Goal: Task Accomplishment & Management: Use online tool/utility

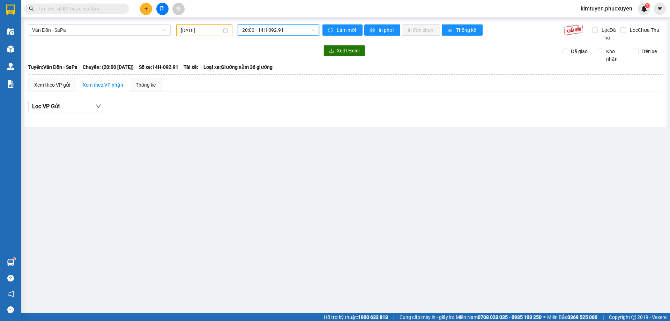
click at [268, 29] on span "20:00 - 14H-092.91" at bounding box center [278, 30] width 73 height 10
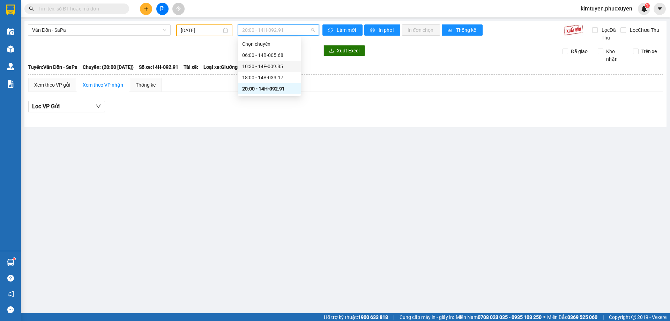
click at [275, 67] on div "10:30 - 14F-009.85" at bounding box center [269, 66] width 54 height 8
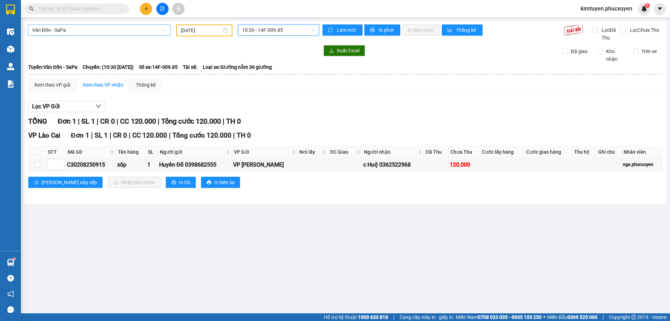
click at [82, 30] on span "Vân Đồn - SaPa" at bounding box center [99, 30] width 134 height 10
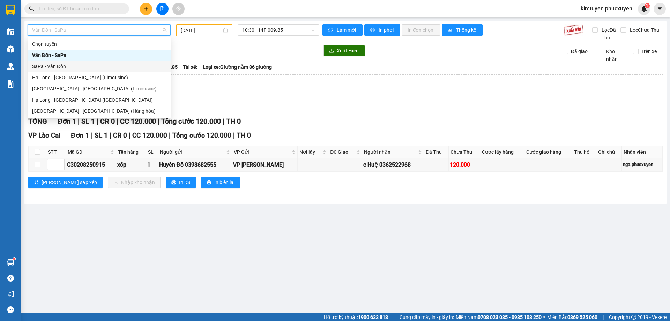
click at [72, 64] on div "SaPa - Vân Đồn" at bounding box center [99, 66] width 134 height 8
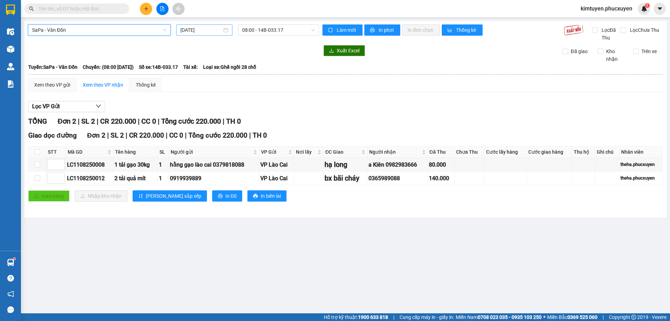
click at [225, 31] on div "[DATE]" at bounding box center [204, 30] width 48 height 8
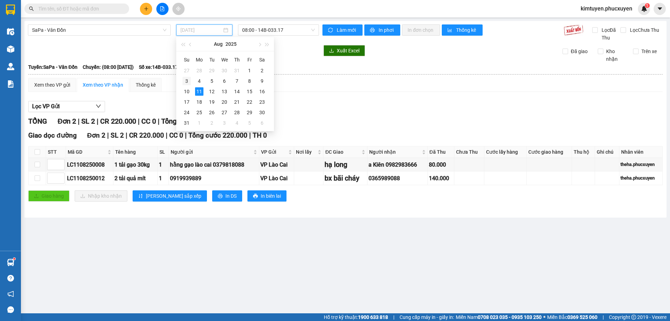
click at [191, 80] on td "3" at bounding box center [186, 81] width 13 height 10
type input "[DATE]"
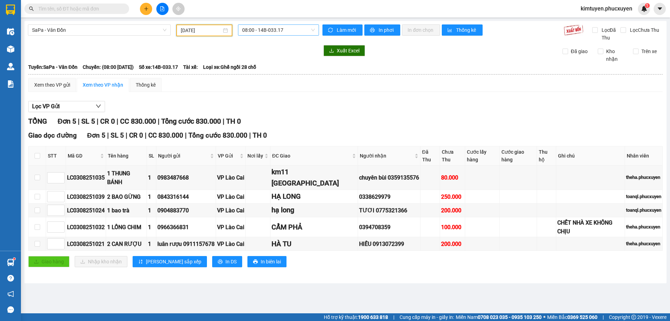
click at [269, 31] on span "08:00 - 14B-033.17" at bounding box center [278, 30] width 73 height 10
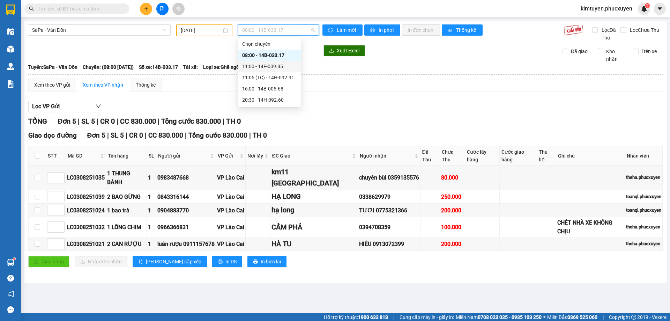
click at [279, 67] on div "11:00 - 14F-009.85" at bounding box center [269, 66] width 54 height 8
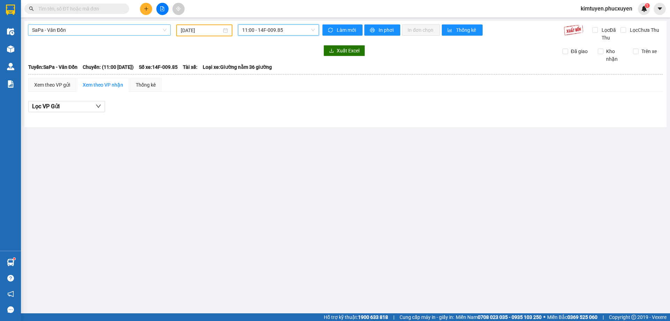
click at [84, 27] on span "SaPa - Vân Đồn" at bounding box center [99, 30] width 134 height 10
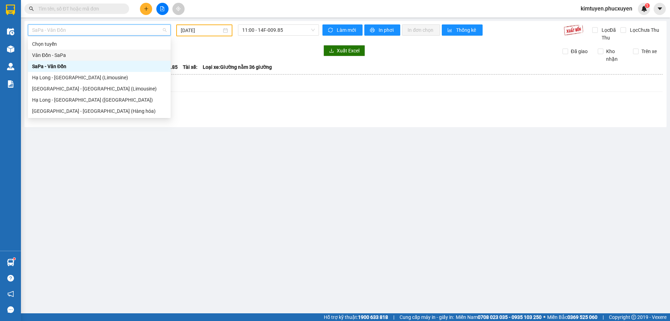
click at [79, 56] on div "Vân Đồn - SaPa" at bounding box center [99, 55] width 134 height 8
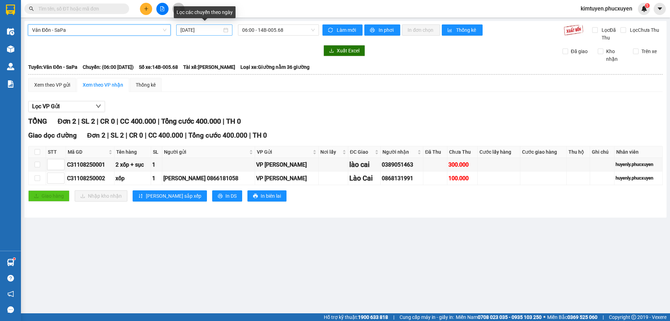
click at [223, 30] on div "[DATE]" at bounding box center [204, 30] width 48 height 8
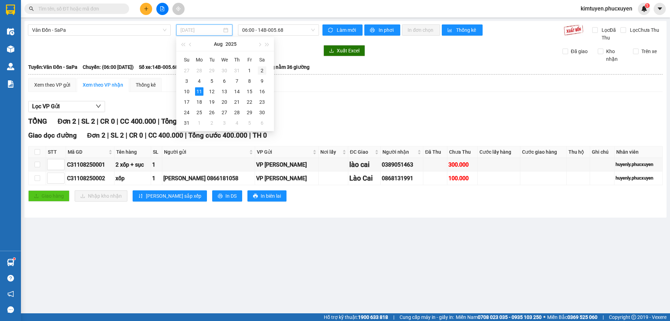
click at [263, 71] on div "2" at bounding box center [262, 70] width 8 height 8
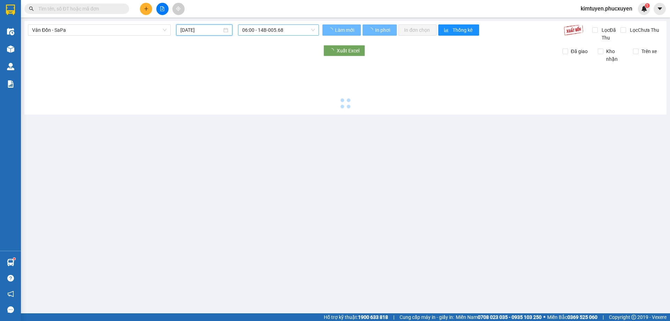
type input "[DATE]"
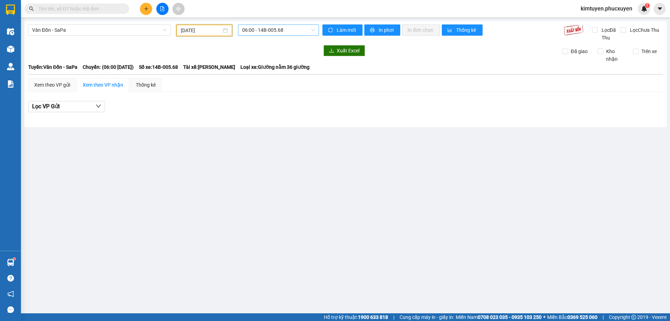
click at [286, 32] on span "06:00 - 14B-005.68" at bounding box center [278, 30] width 73 height 10
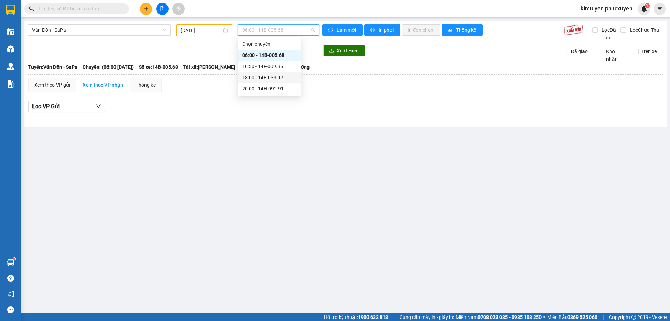
click at [268, 80] on div "18:00 - 14B-033.17" at bounding box center [269, 78] width 54 height 8
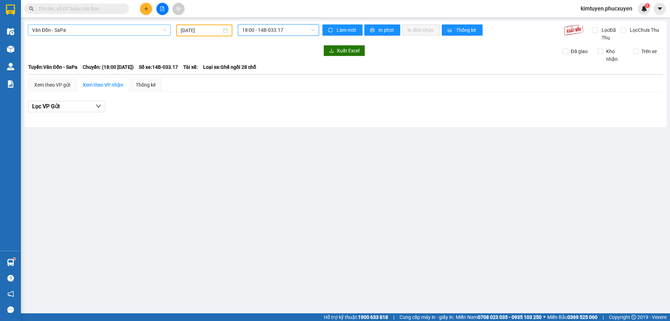
click at [91, 28] on span "Vân Đồn - SaPa" at bounding box center [99, 30] width 134 height 10
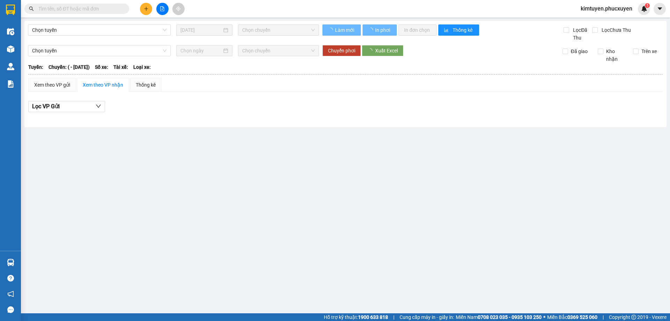
type input "[DATE]"
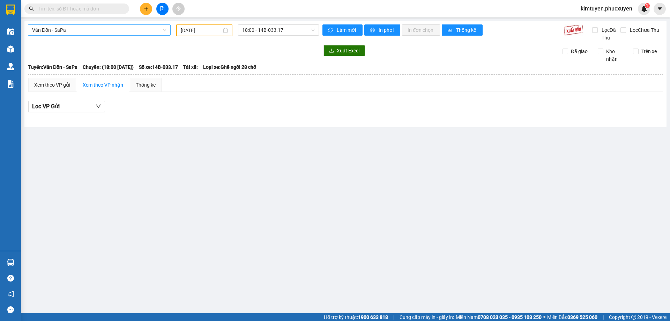
click at [136, 31] on span "Vân Đồn - SaPa" at bounding box center [99, 30] width 134 height 10
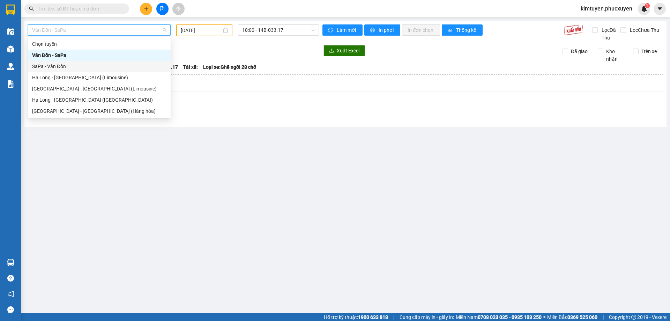
click at [56, 64] on div "SaPa - Vân Đồn" at bounding box center [99, 66] width 134 height 8
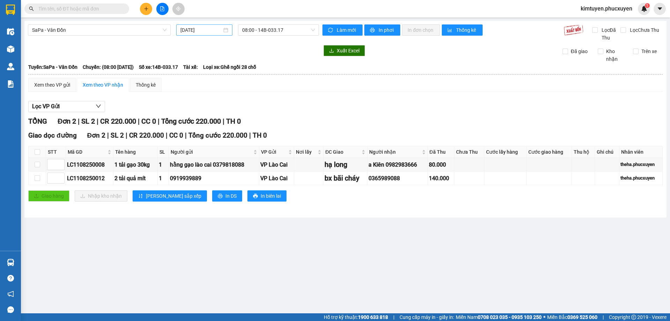
click at [224, 31] on div "[DATE]" at bounding box center [204, 30] width 48 height 8
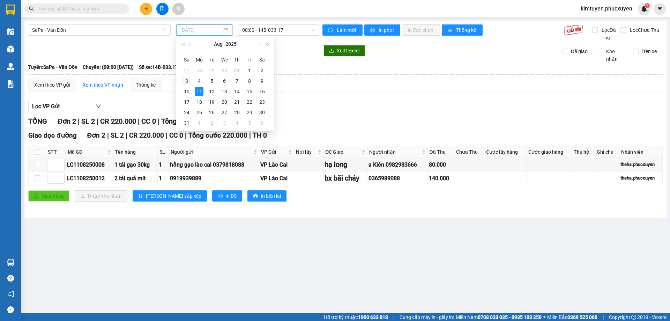
click at [185, 81] on div "3" at bounding box center [187, 81] width 8 height 8
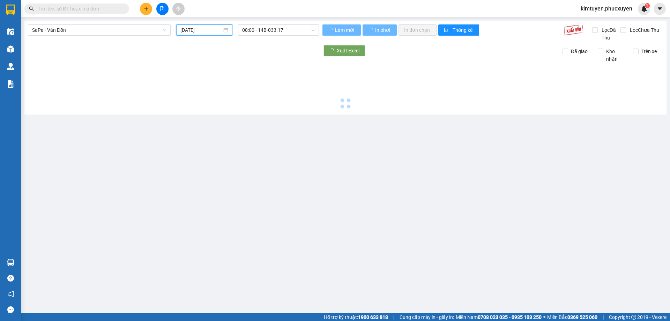
type input "[DATE]"
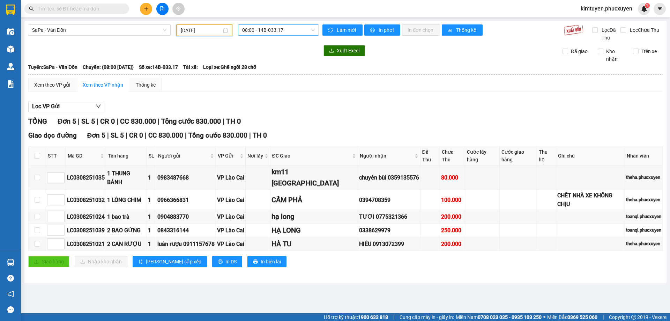
click at [294, 29] on span "08:00 - 14B-033.17" at bounding box center [278, 30] width 73 height 10
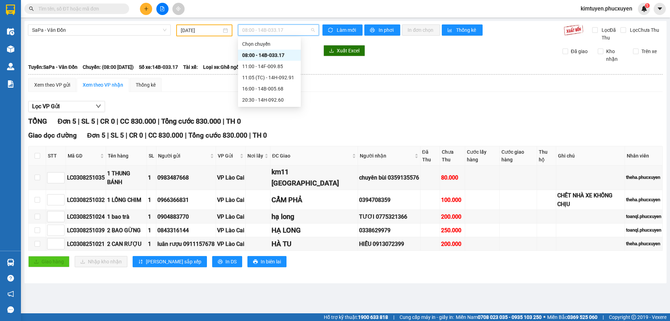
click at [280, 53] on div "08:00 - 14B-033.17" at bounding box center [269, 55] width 54 height 8
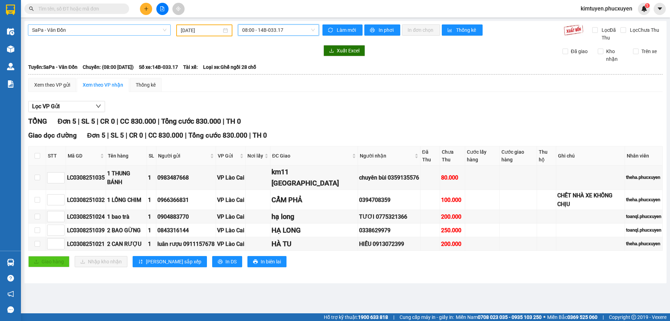
click at [100, 28] on span "SaPa - Vân Đồn" at bounding box center [99, 30] width 134 height 10
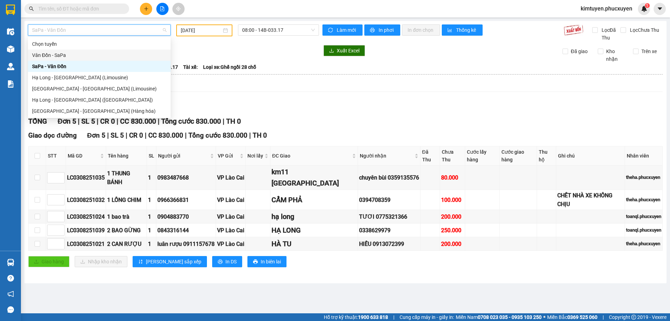
click at [68, 57] on div "Vân Đồn - SaPa" at bounding box center [99, 55] width 134 height 8
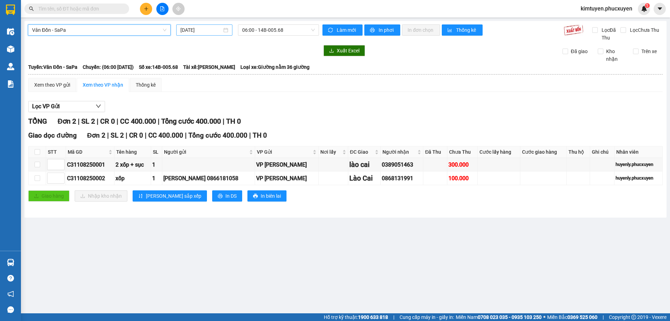
click at [227, 30] on div "[DATE]" at bounding box center [204, 30] width 48 height 8
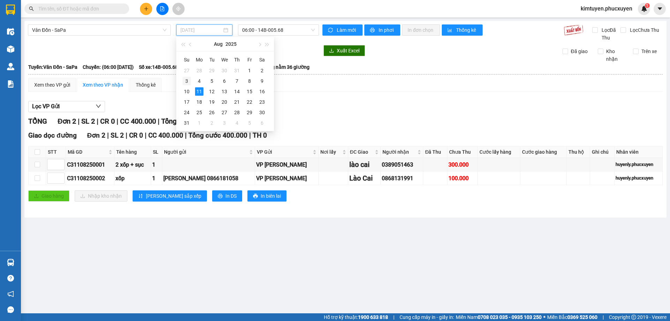
click at [187, 83] on div "3" at bounding box center [187, 81] width 8 height 8
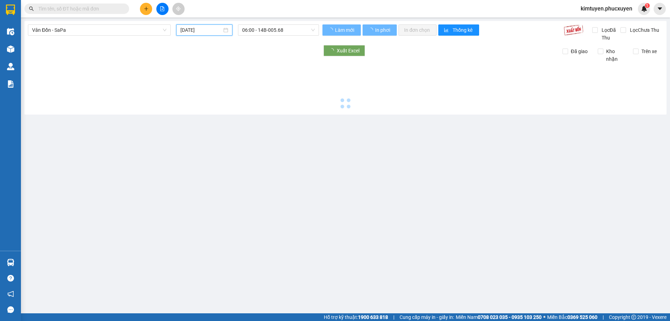
type input "[DATE]"
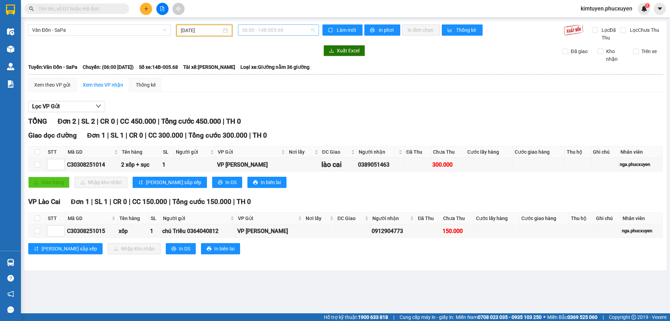
click at [278, 30] on span "06:00 - 14B-005.68" at bounding box center [278, 30] width 73 height 10
click at [280, 66] on div "10:30 - 14H-092.60" at bounding box center [269, 66] width 54 height 8
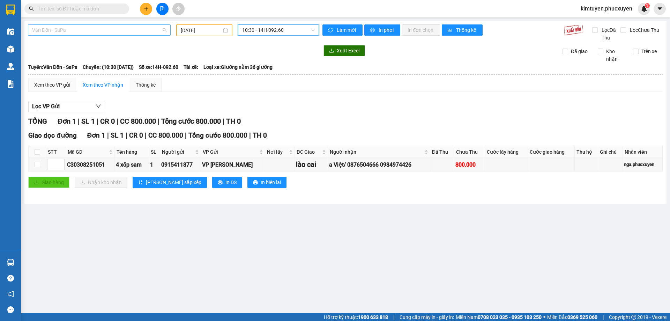
click at [69, 30] on span "Vân Đồn - SaPa" at bounding box center [99, 30] width 134 height 10
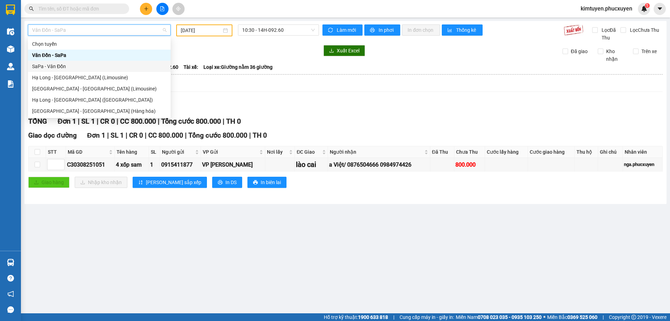
click at [61, 66] on div "SaPa - Vân Đồn" at bounding box center [99, 66] width 134 height 8
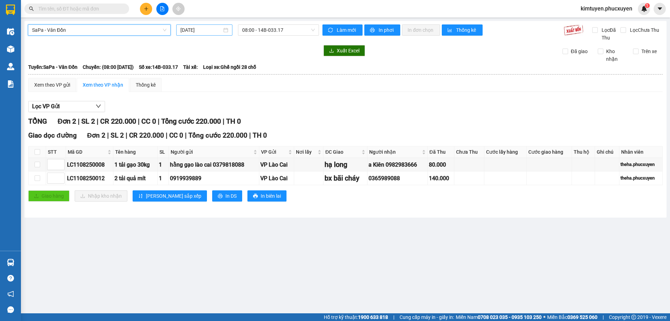
click at [225, 29] on div "[DATE]" at bounding box center [204, 30] width 48 height 8
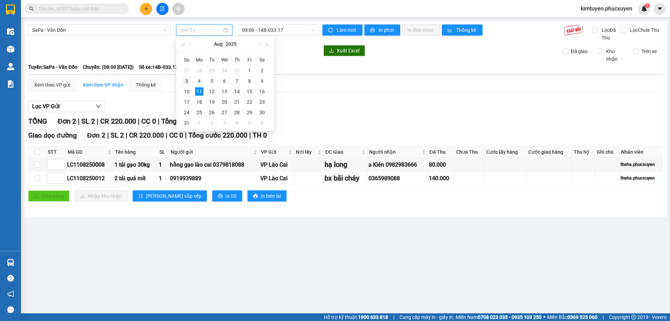
click at [188, 83] on div "3" at bounding box center [187, 81] width 8 height 8
type input "[DATE]"
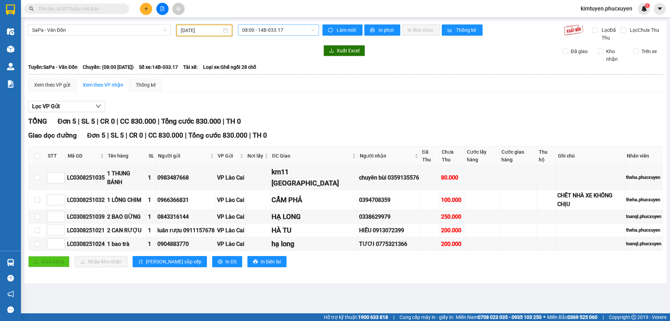
click at [283, 31] on span "08:00 - 14B-033.17" at bounding box center [278, 30] width 73 height 10
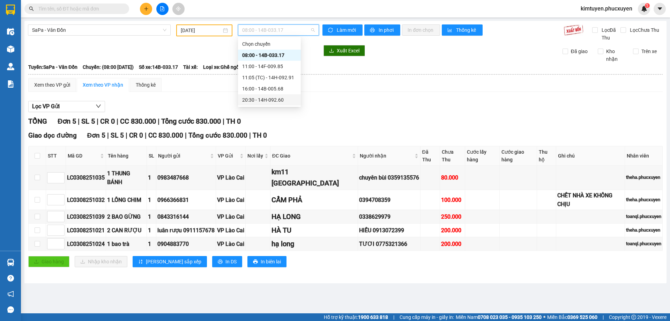
click at [267, 99] on div "20:30 - 14H-092.60" at bounding box center [269, 100] width 54 height 8
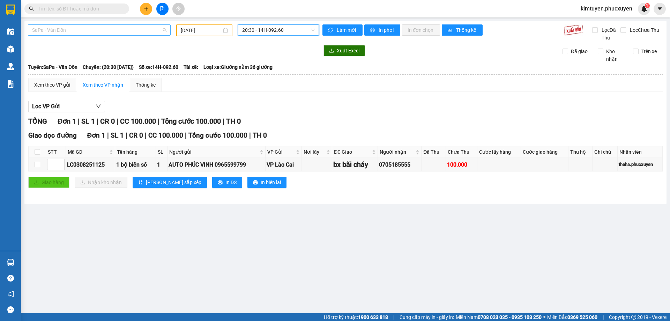
click at [65, 27] on span "SaPa - Vân Đồn" at bounding box center [99, 30] width 134 height 10
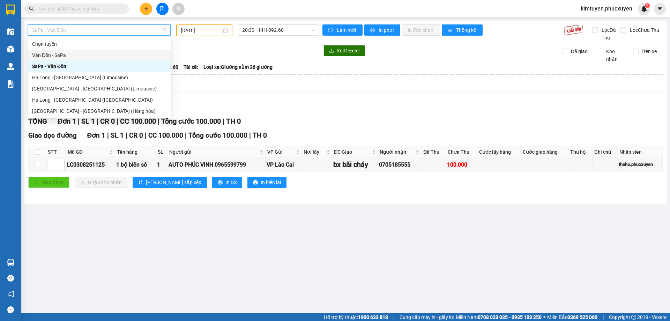
click at [68, 55] on div "Vân Đồn - SaPa" at bounding box center [99, 55] width 134 height 8
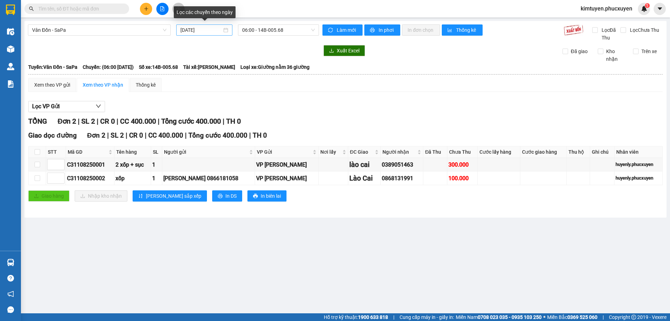
click at [226, 31] on div "[DATE]" at bounding box center [204, 30] width 48 height 8
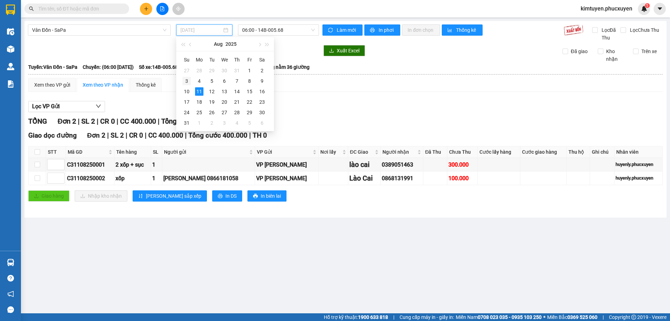
click at [189, 80] on div "3" at bounding box center [187, 81] width 8 height 8
type input "[DATE]"
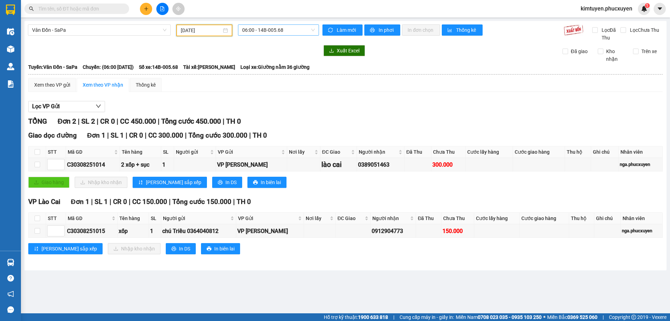
click at [290, 30] on span "06:00 - 14B-005.68" at bounding box center [278, 30] width 73 height 10
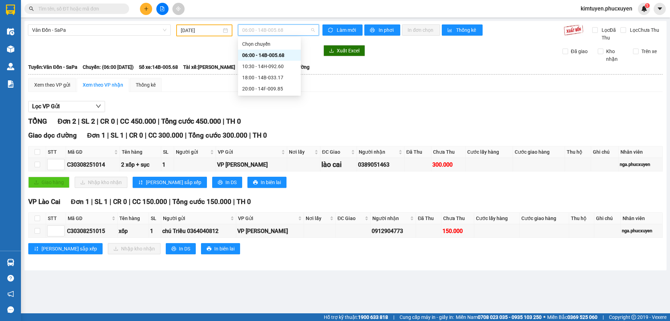
click at [281, 54] on div "06:00 - 14B-005.68" at bounding box center [269, 55] width 54 height 8
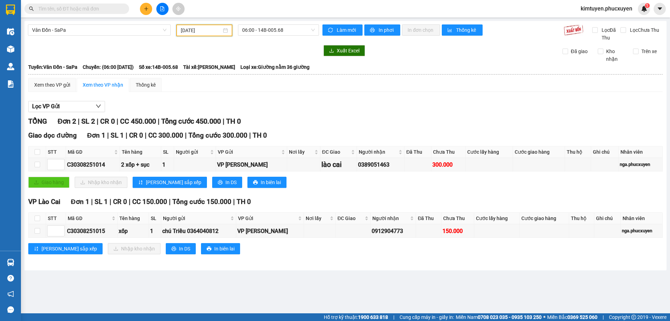
click at [214, 27] on input "[DATE]" at bounding box center [201, 31] width 41 height 8
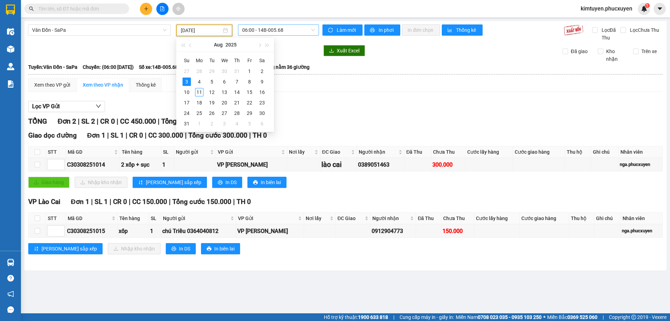
click at [274, 31] on span "06:00 - 14B-005.68" at bounding box center [278, 30] width 73 height 10
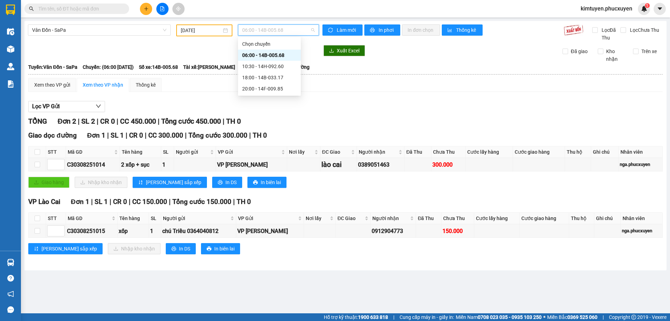
click at [345, 105] on div "Lọc VP Gửi" at bounding box center [345, 107] width 635 height 12
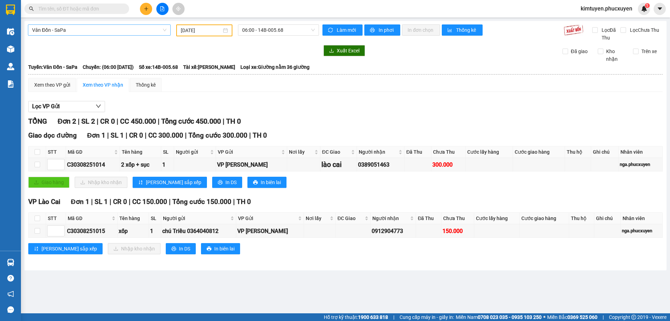
click at [50, 30] on span "Vân Đồn - SaPa" at bounding box center [99, 30] width 134 height 10
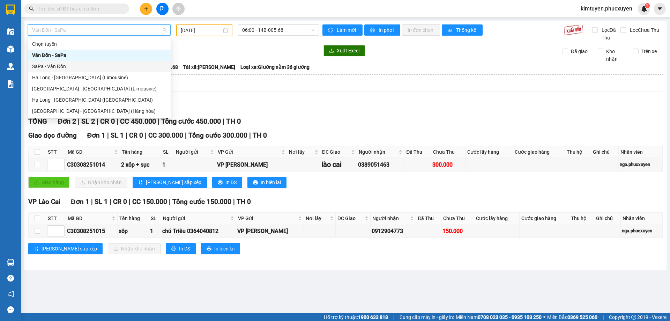
click at [52, 66] on div "SaPa - Vân Đồn" at bounding box center [99, 66] width 134 height 8
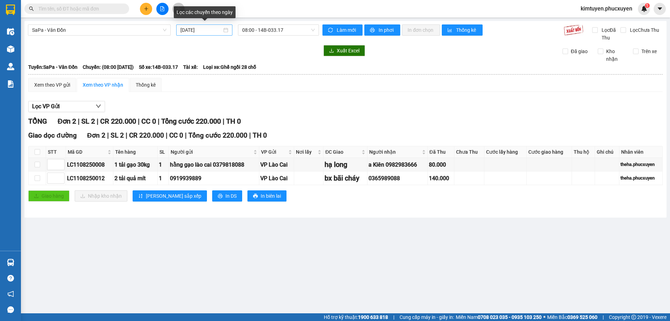
click at [225, 30] on div "[DATE]" at bounding box center [204, 30] width 48 height 8
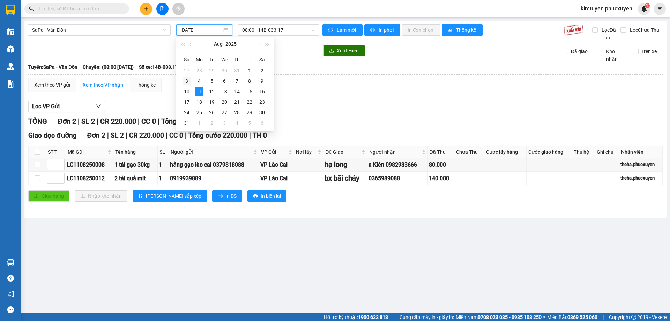
click at [184, 82] on div "3" at bounding box center [187, 81] width 8 height 8
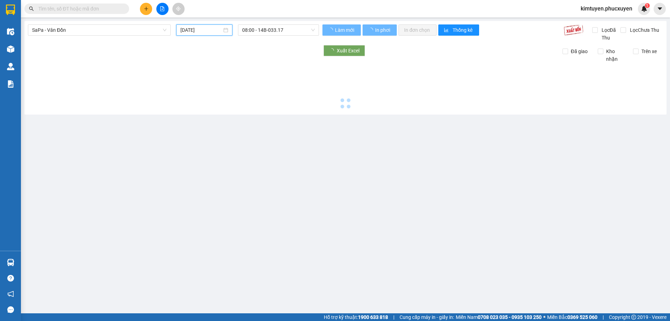
type input "[DATE]"
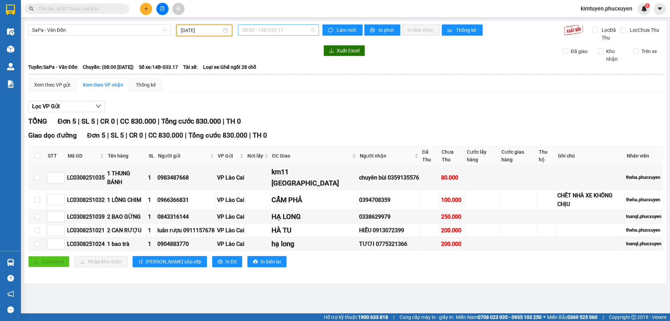
click at [291, 31] on span "08:00 - 14B-033.17" at bounding box center [278, 30] width 73 height 10
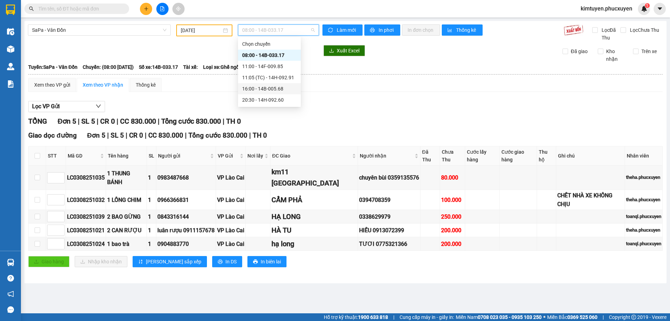
click at [282, 87] on div "16:00 - 14B-005.68" at bounding box center [269, 89] width 54 height 8
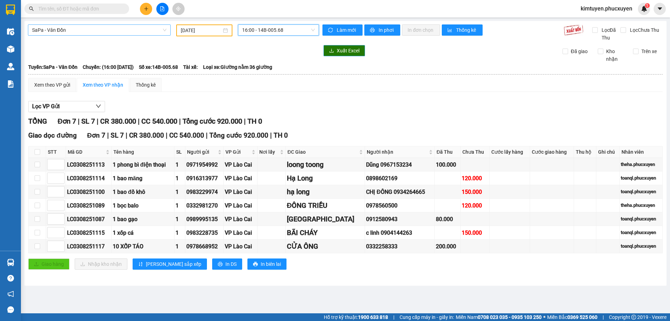
click at [76, 30] on span "SaPa - Vân Đồn" at bounding box center [99, 30] width 134 height 10
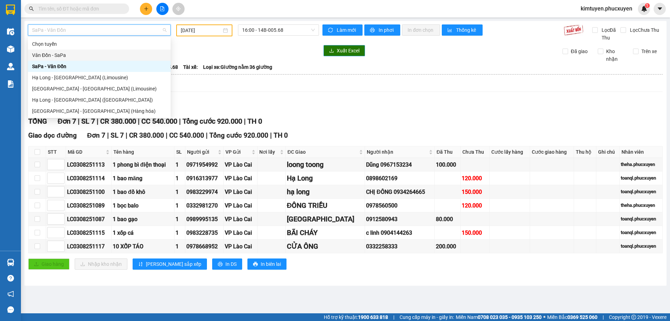
click at [63, 53] on div "Vân Đồn - SaPa" at bounding box center [99, 55] width 134 height 8
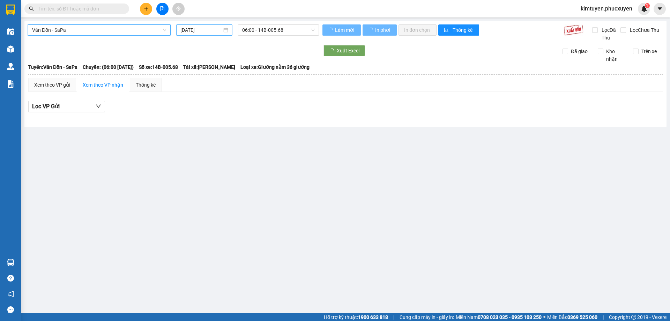
click at [226, 30] on div "[DATE]" at bounding box center [204, 30] width 48 height 8
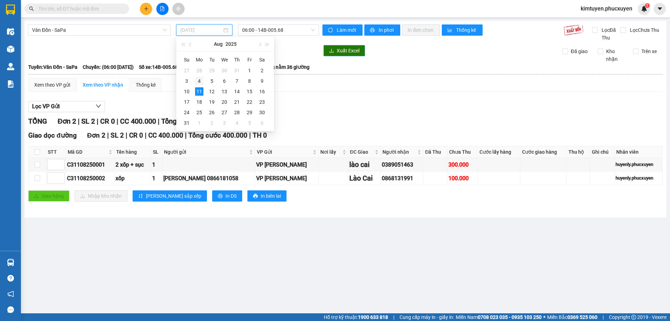
click at [199, 79] on div "4" at bounding box center [199, 81] width 8 height 8
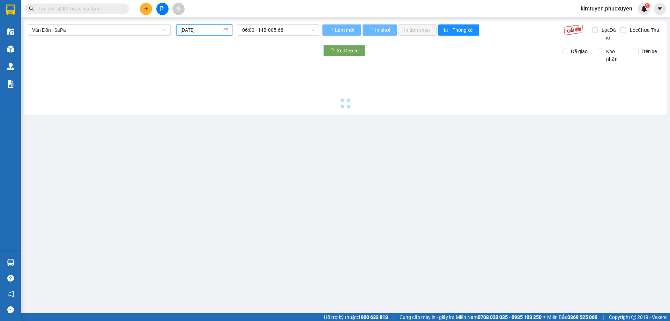
type input "[DATE]"
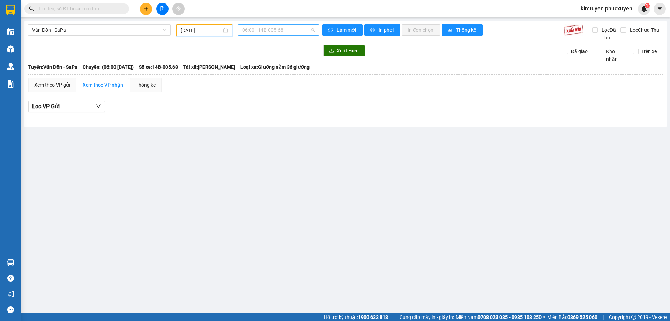
click at [285, 31] on span "06:00 - 14B-005.68" at bounding box center [278, 30] width 73 height 10
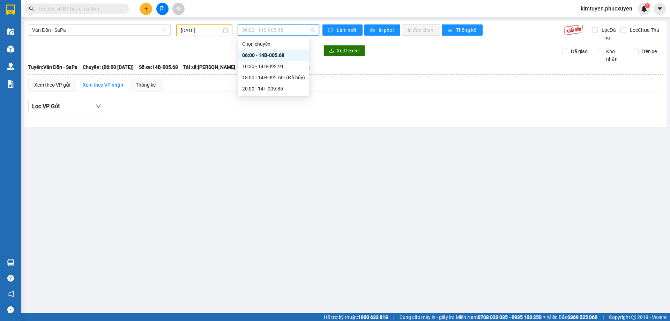
click at [284, 54] on div "06:00 - 14B-005.68" at bounding box center [273, 55] width 63 height 8
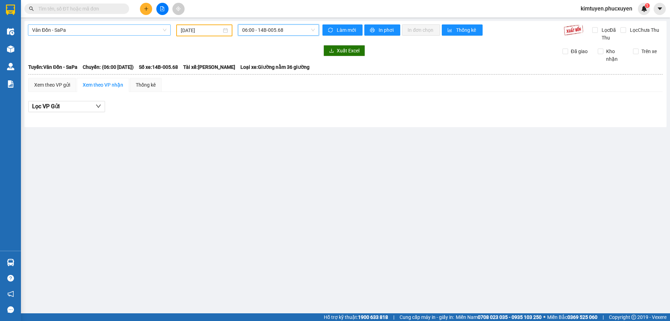
click at [73, 30] on span "Vân Đồn - SaPa" at bounding box center [99, 30] width 134 height 10
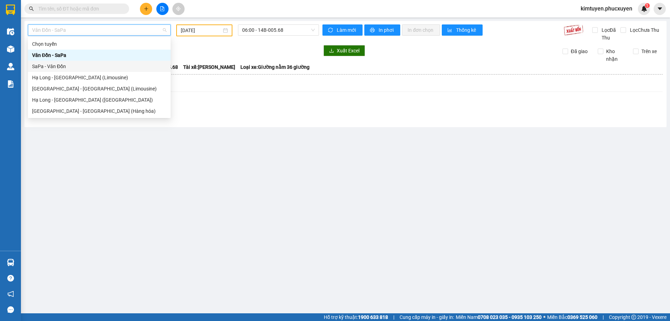
click at [66, 65] on div "SaPa - Vân Đồn" at bounding box center [99, 66] width 134 height 8
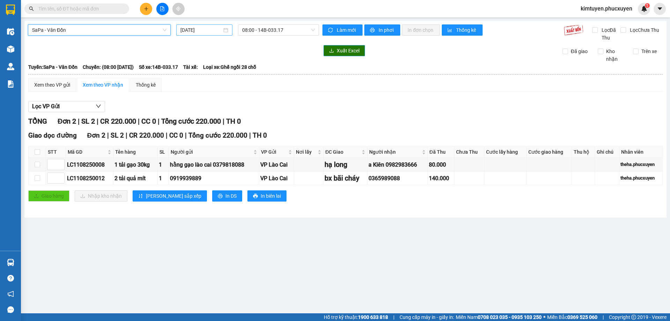
click at [225, 30] on div "[DATE]" at bounding box center [204, 30] width 48 height 8
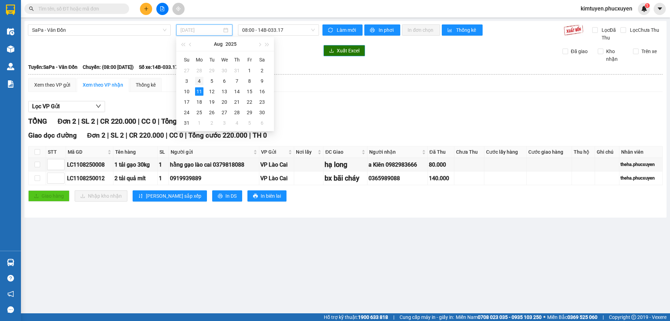
click at [197, 83] on div "4" at bounding box center [199, 81] width 8 height 8
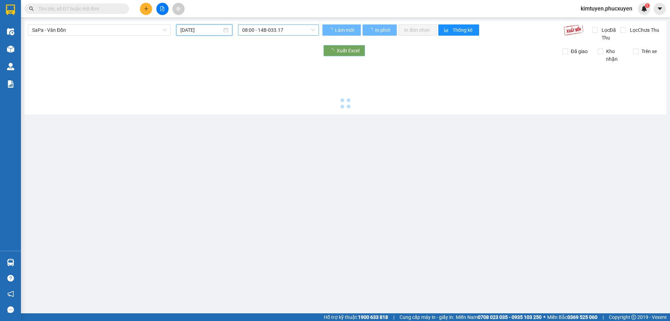
type input "[DATE]"
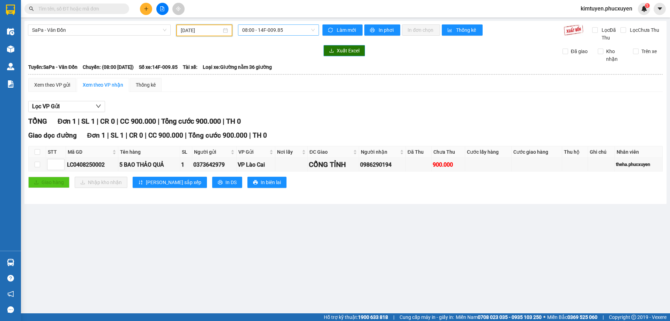
click at [292, 31] on span "08:00 - 14F-009.85" at bounding box center [278, 30] width 73 height 10
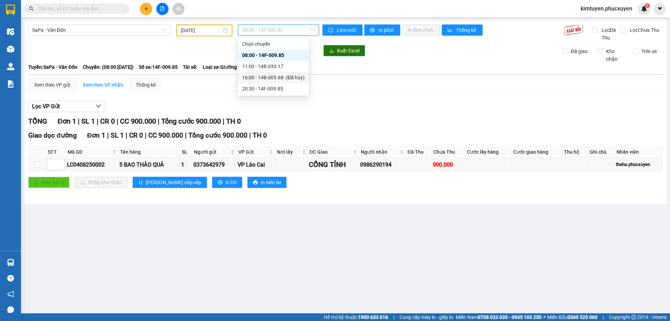
click at [281, 75] on div "16:00 - 14B-005.68 - (Đã hủy)" at bounding box center [273, 78] width 62 height 8
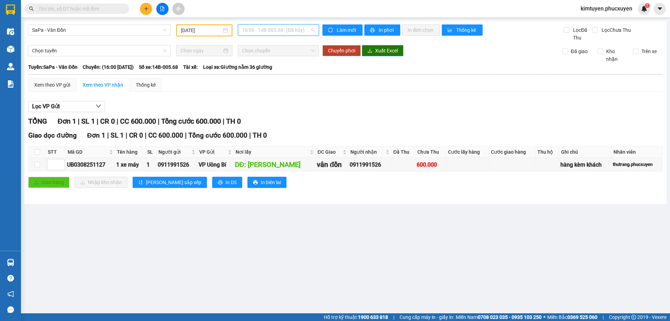
click at [283, 27] on span "16:00 - 14B-005.68 - (Đã hủy)" at bounding box center [278, 30] width 73 height 10
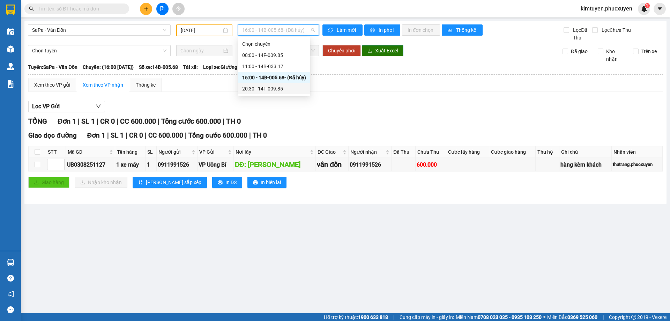
click at [276, 86] on div "20:30 - 14F-009.85" at bounding box center [274, 89] width 64 height 8
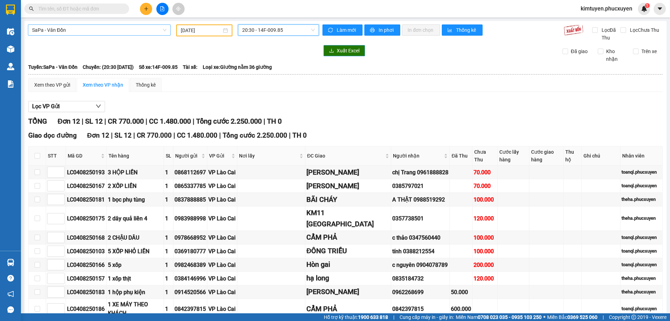
click at [86, 31] on span "SaPa - Vân Đồn" at bounding box center [99, 30] width 134 height 10
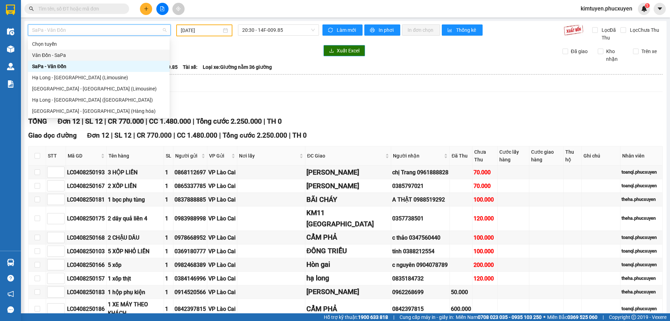
click at [60, 55] on div "Vân Đồn - SaPa" at bounding box center [98, 55] width 133 height 8
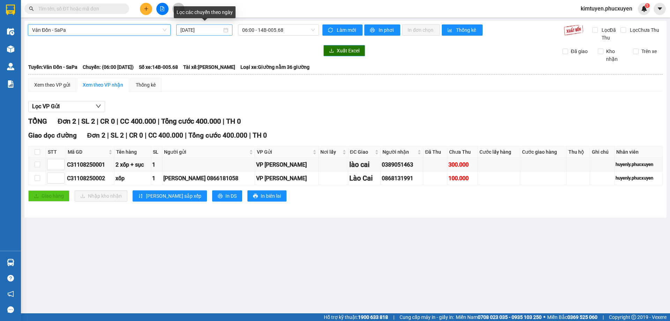
click at [226, 32] on div "[DATE]" at bounding box center [204, 30] width 48 height 8
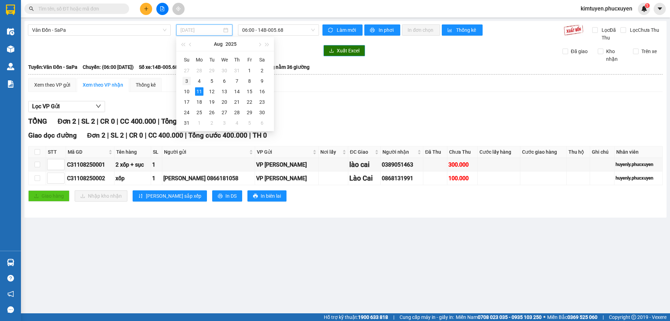
click at [189, 80] on div "3" at bounding box center [187, 81] width 8 height 8
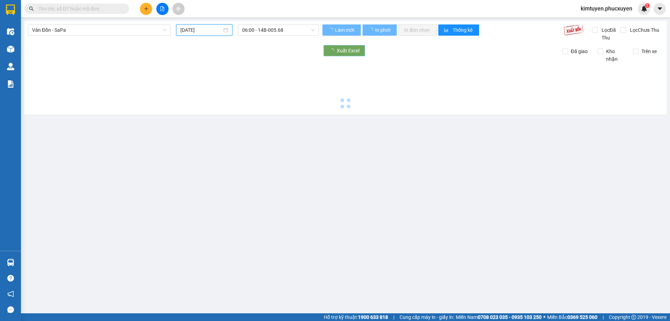
type input "[DATE]"
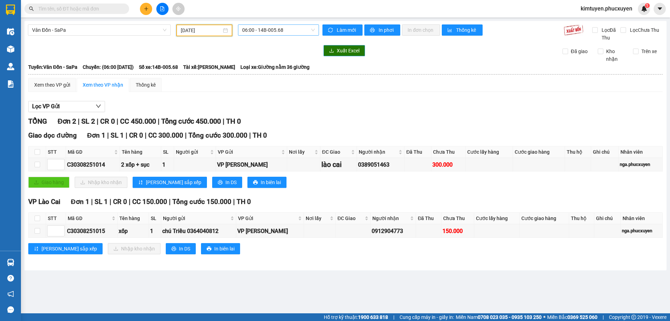
click at [298, 31] on span "06:00 - 14B-005.68" at bounding box center [278, 30] width 73 height 10
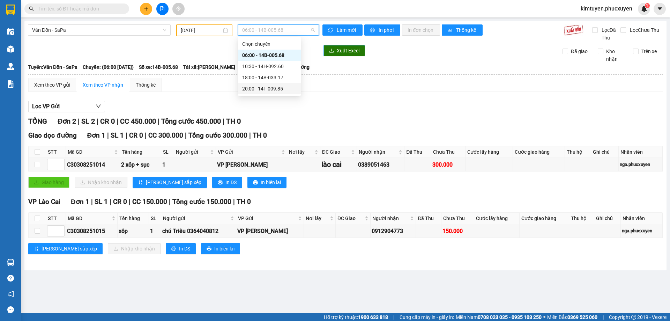
click at [276, 86] on div "20:00 - 14F-009.85" at bounding box center [269, 89] width 54 height 8
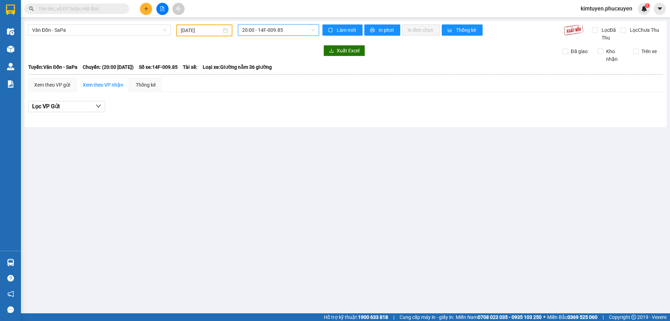
click at [61, 27] on span "Vân Đồn - SaPa" at bounding box center [99, 30] width 134 height 10
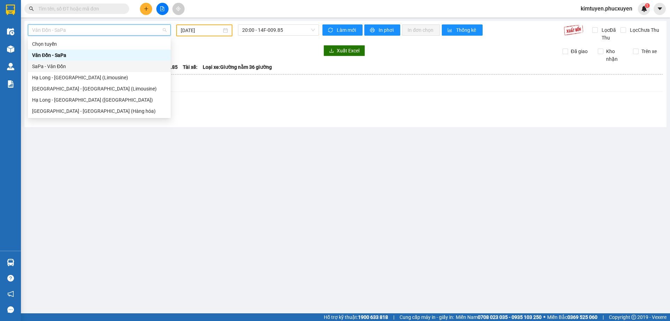
click at [67, 62] on div "SaPa - Vân Đồn" at bounding box center [99, 66] width 143 height 11
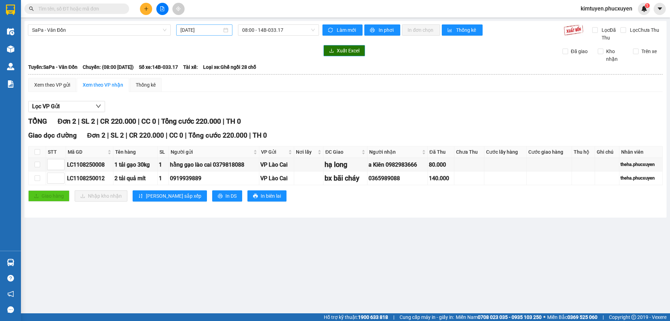
click at [224, 31] on div "[DATE]" at bounding box center [204, 30] width 48 height 8
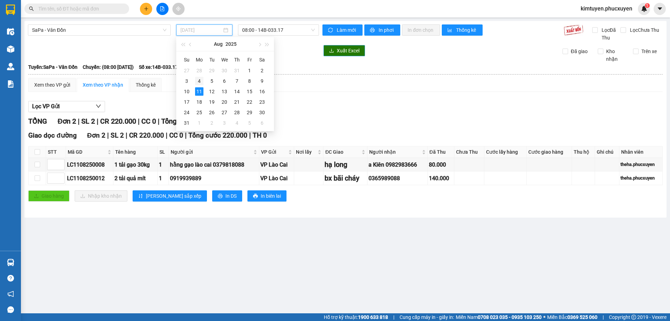
click at [200, 81] on div "4" at bounding box center [199, 81] width 8 height 8
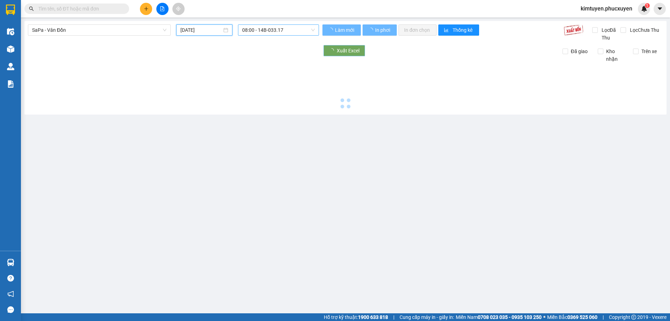
type input "[DATE]"
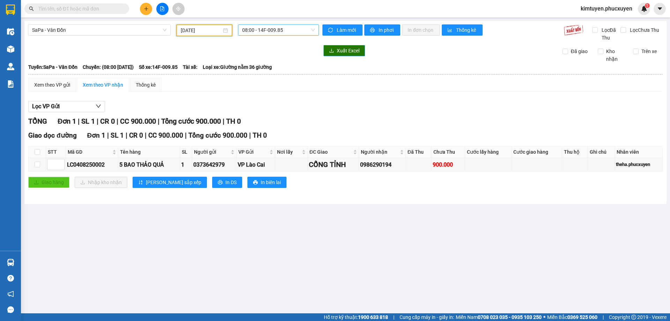
click at [288, 31] on span "08:00 - 14F-009.85" at bounding box center [278, 30] width 73 height 10
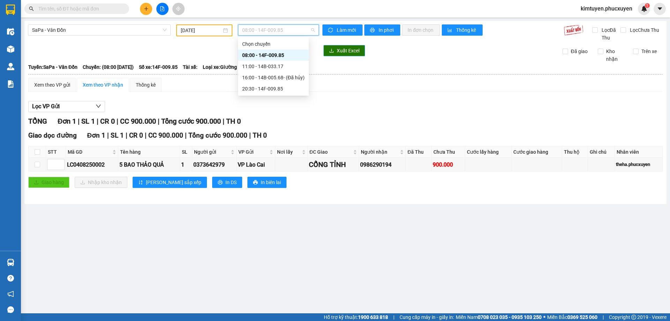
click at [283, 53] on div "08:00 - 14F-009.85" at bounding box center [273, 55] width 62 height 8
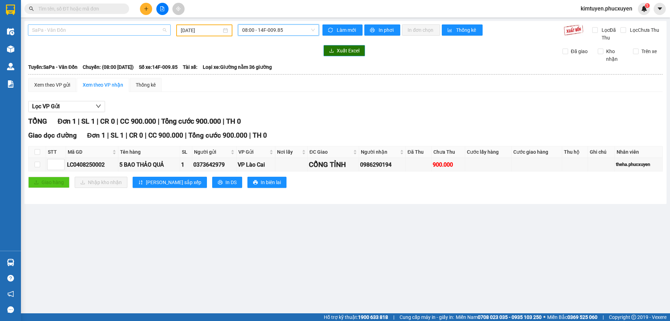
click at [69, 30] on span "SaPa - Vân Đồn" at bounding box center [99, 30] width 134 height 10
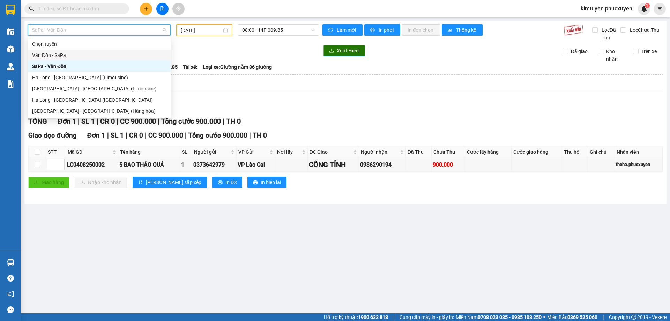
click at [88, 53] on div "Vân Đồn - SaPa" at bounding box center [99, 55] width 134 height 8
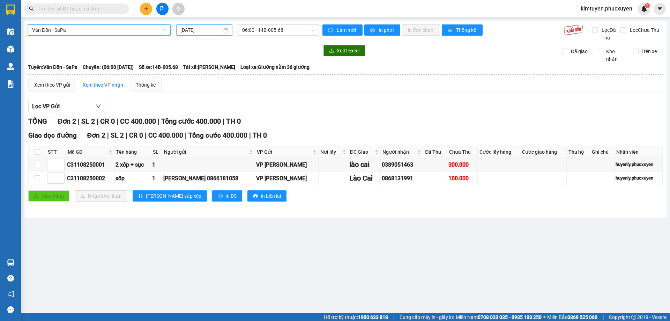
click at [225, 29] on div "[DATE]" at bounding box center [204, 30] width 48 height 8
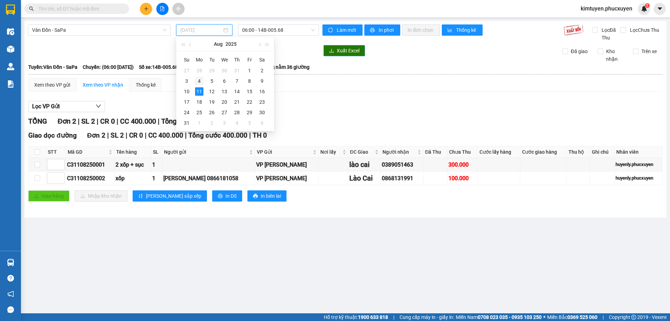
click at [197, 81] on div "4" at bounding box center [199, 81] width 8 height 8
type input "[DATE]"
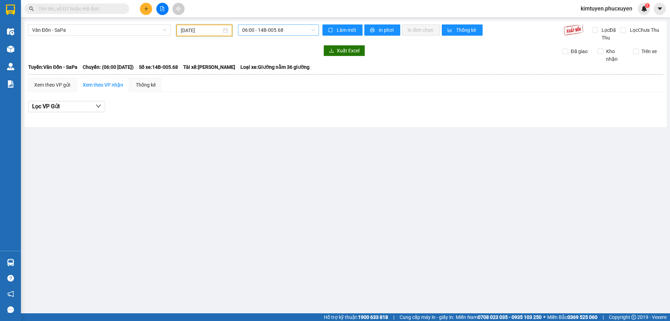
click at [282, 31] on span "06:00 - 14B-005.68" at bounding box center [278, 30] width 73 height 10
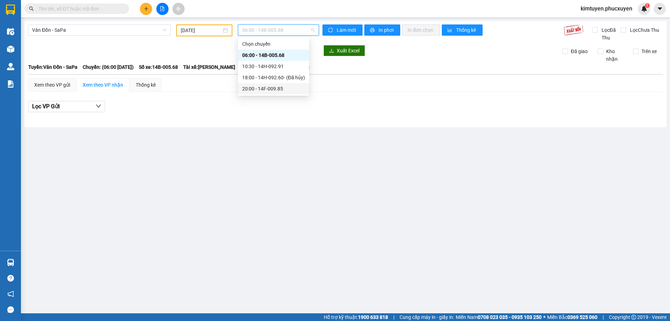
click at [268, 88] on div "20:00 - 14F-009.85" at bounding box center [273, 89] width 63 height 8
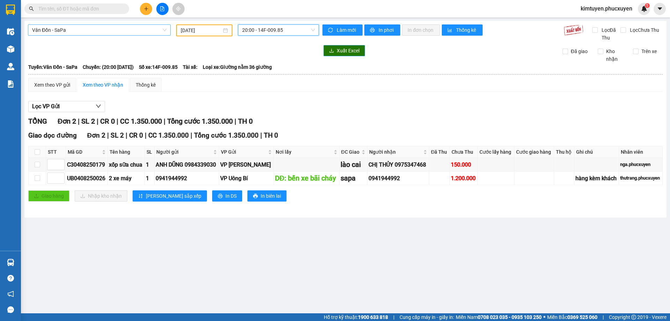
click at [59, 35] on span "Vân Đồn - SaPa" at bounding box center [99, 30] width 134 height 10
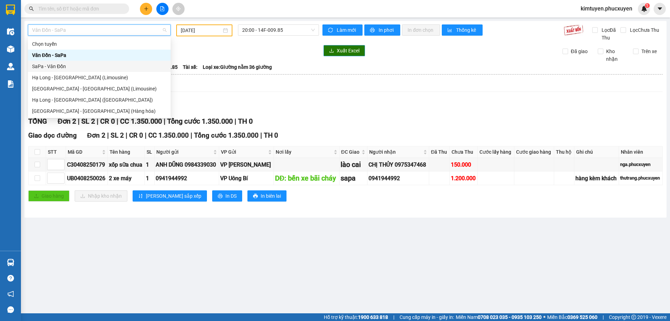
click at [60, 67] on div "SaPa - Vân Đồn" at bounding box center [99, 66] width 134 height 8
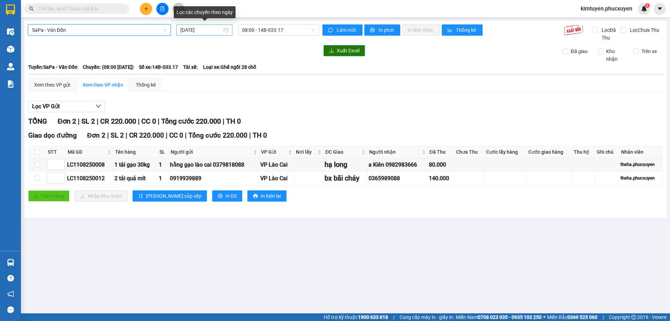
click at [226, 30] on div "[DATE]" at bounding box center [204, 30] width 48 height 8
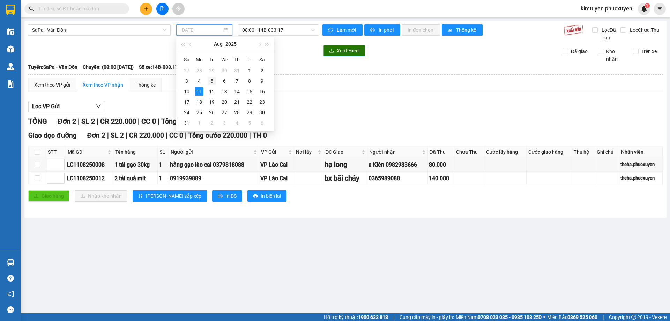
click at [209, 82] on div "5" at bounding box center [212, 81] width 8 height 8
type input "[DATE]"
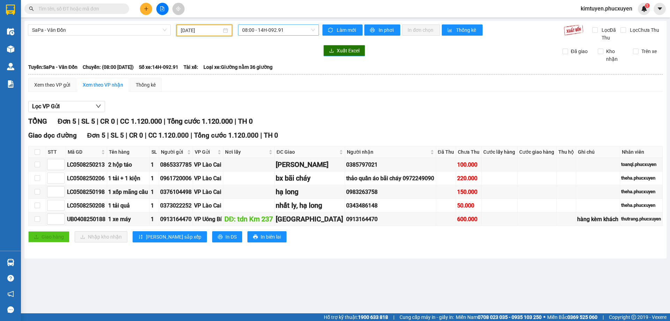
click at [289, 28] on span "08:00 - 14H-092.91" at bounding box center [278, 30] width 73 height 10
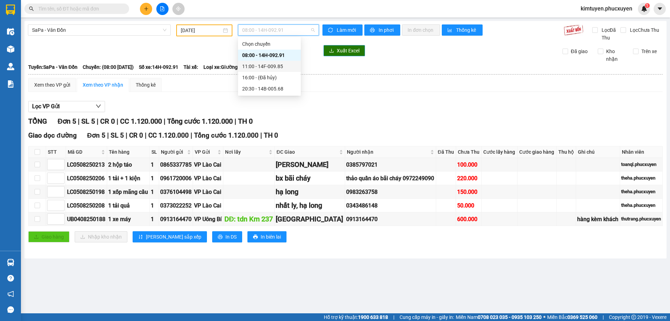
click at [273, 66] on div "11:00 - 14F-009.85" at bounding box center [269, 66] width 54 height 8
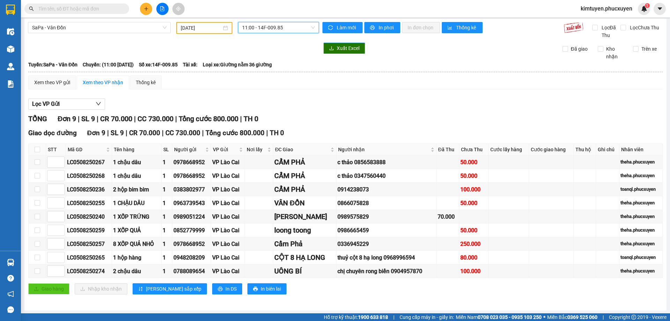
scroll to position [3, 0]
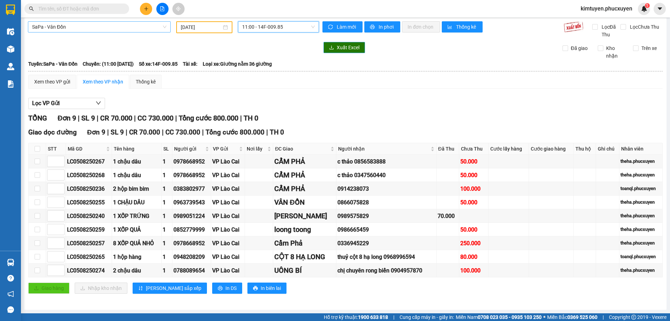
click at [61, 29] on span "SaPa - Vân Đồn" at bounding box center [99, 27] width 134 height 10
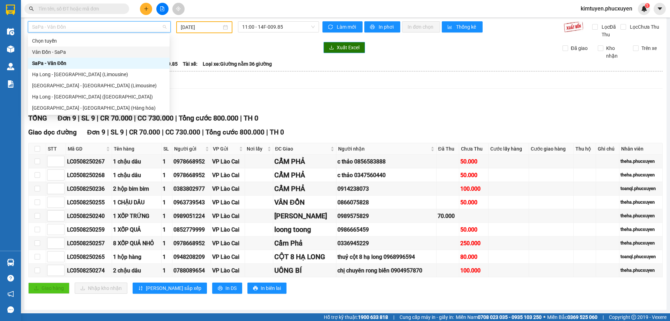
click at [74, 47] on div "Vân Đồn - SaPa" at bounding box center [99, 51] width 142 height 11
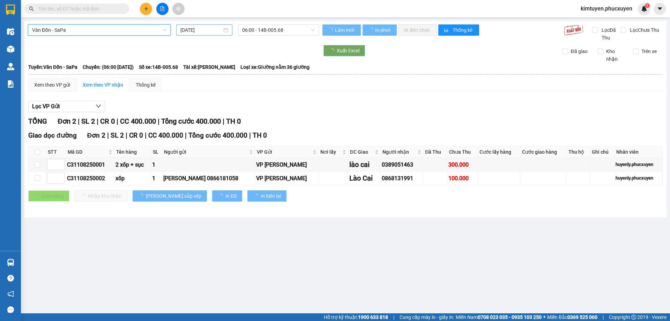
click at [224, 30] on div "[DATE]" at bounding box center [204, 30] width 48 height 8
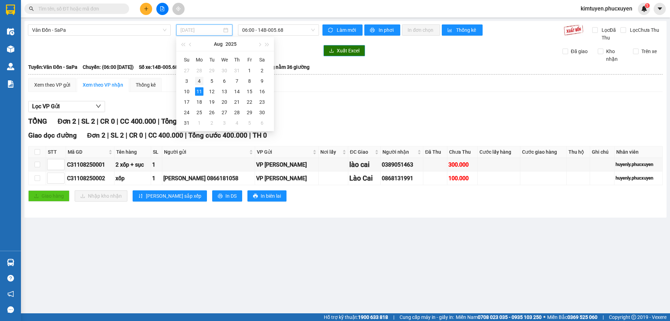
click at [198, 79] on div "4" at bounding box center [199, 81] width 8 height 8
type input "[DATE]"
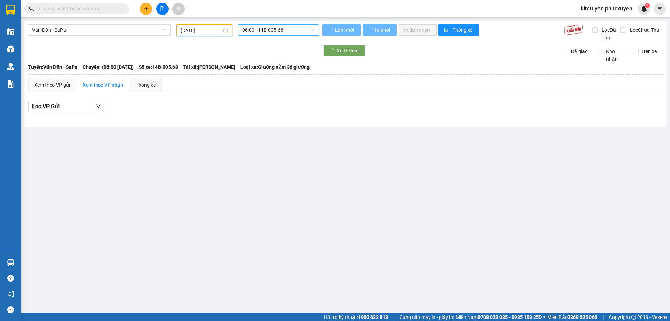
click at [289, 28] on span "06:00 - 14B-005.68" at bounding box center [278, 30] width 73 height 10
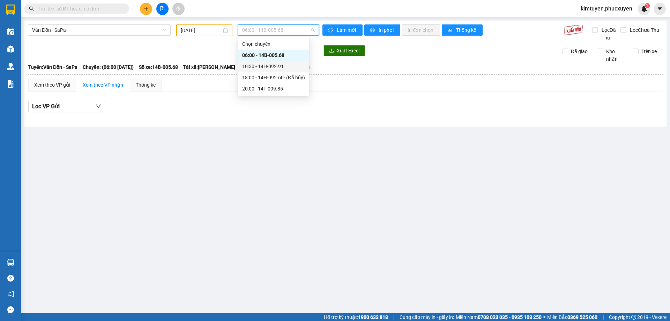
click at [280, 68] on div "10:30 - 14H-092.91" at bounding box center [273, 66] width 63 height 8
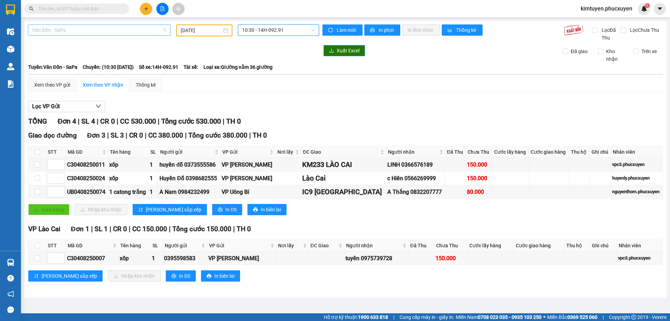
click at [49, 30] on span "Vân Đồn - SaPa" at bounding box center [99, 30] width 134 height 10
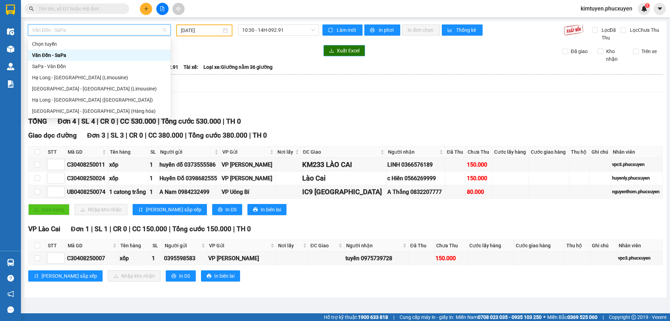
click at [55, 63] on div "SaPa - Vân Đồn" at bounding box center [99, 66] width 134 height 8
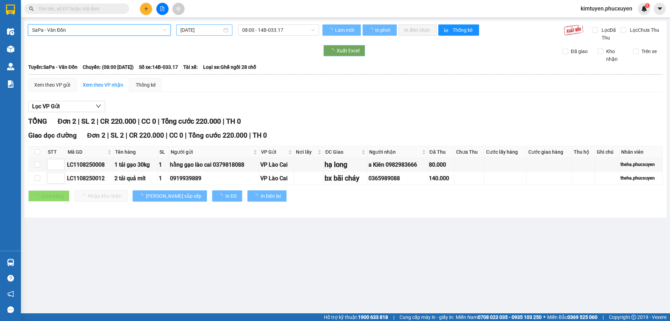
click at [227, 29] on div "[DATE]" at bounding box center [204, 30] width 48 height 8
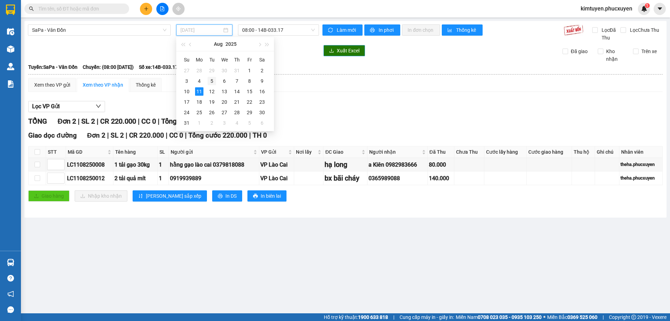
click at [211, 80] on div "5" at bounding box center [212, 81] width 8 height 8
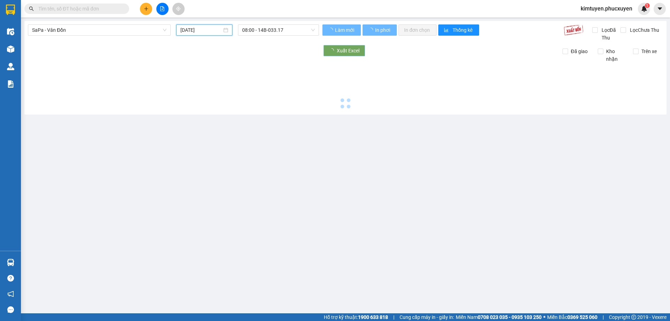
type input "[DATE]"
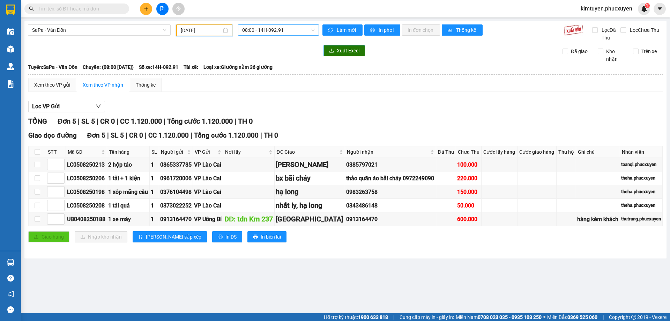
click at [286, 32] on span "08:00 - 14H-092.91" at bounding box center [278, 30] width 73 height 10
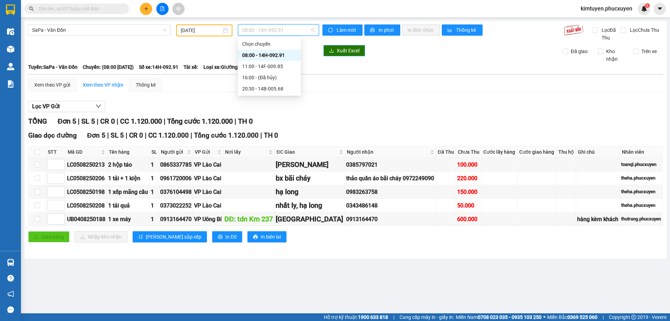
click at [280, 53] on div "08:00 - 14H-092.91" at bounding box center [269, 55] width 54 height 8
click at [60, 32] on span "SaPa - Vân Đồn" at bounding box center [99, 30] width 134 height 10
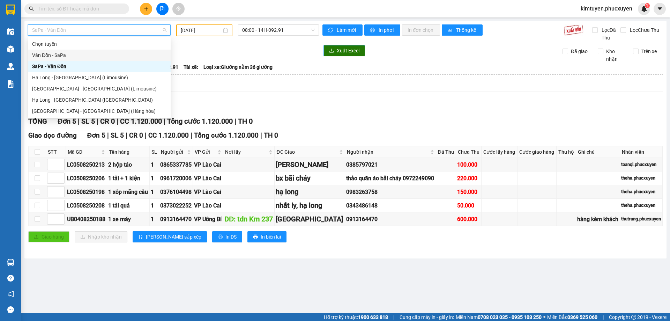
click at [71, 54] on div "Vân Đồn - SaPa" at bounding box center [99, 55] width 134 height 8
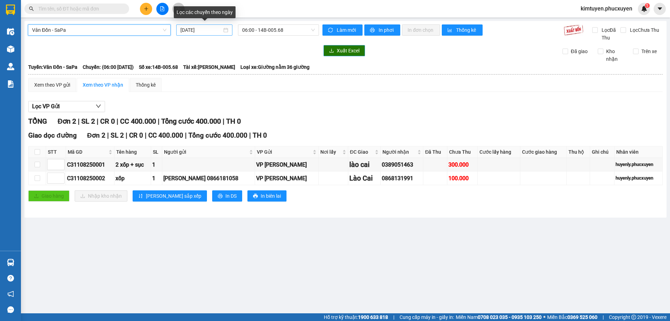
click at [225, 30] on div "[DATE]" at bounding box center [204, 30] width 48 height 8
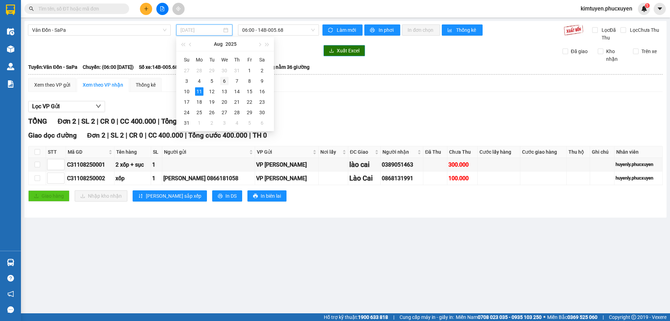
click at [221, 79] on div "6" at bounding box center [224, 81] width 8 height 8
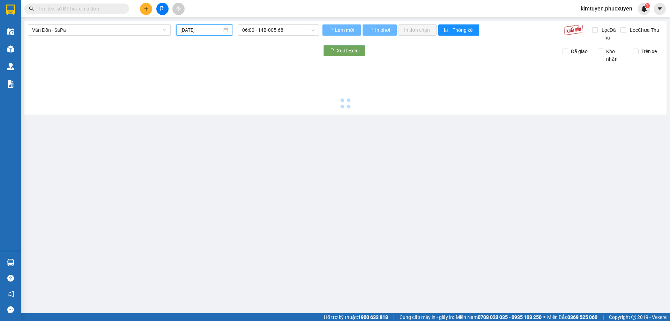
type input "[DATE]"
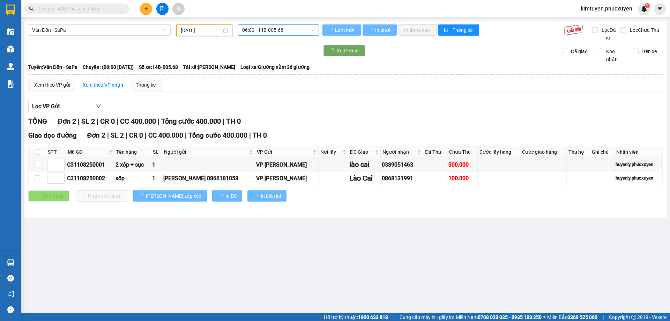
click at [287, 30] on span "06:00 - 14B-005.68" at bounding box center [278, 30] width 73 height 10
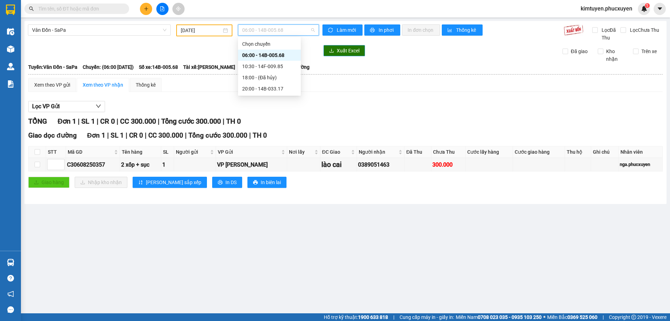
click at [277, 54] on div "06:00 - 14B-005.68" at bounding box center [269, 55] width 54 height 8
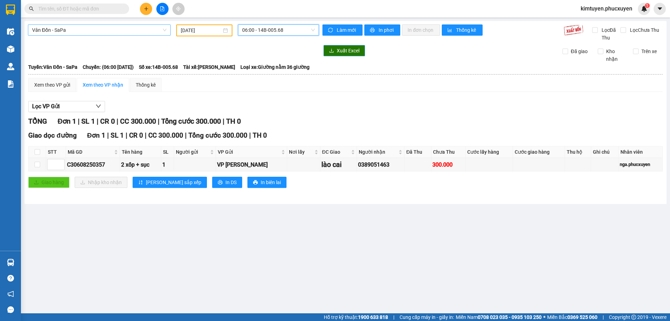
click at [73, 32] on span "Vân Đồn - SaPa" at bounding box center [99, 30] width 134 height 10
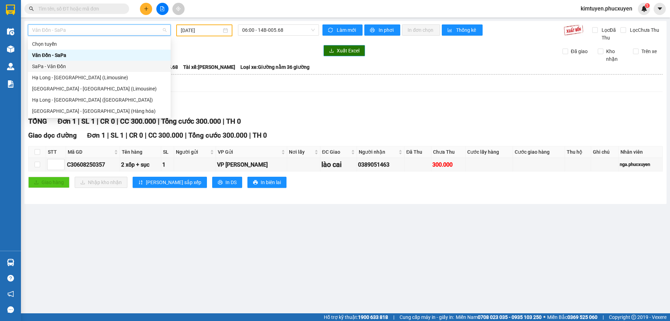
click at [64, 66] on div "SaPa - Vân Đồn" at bounding box center [99, 66] width 134 height 8
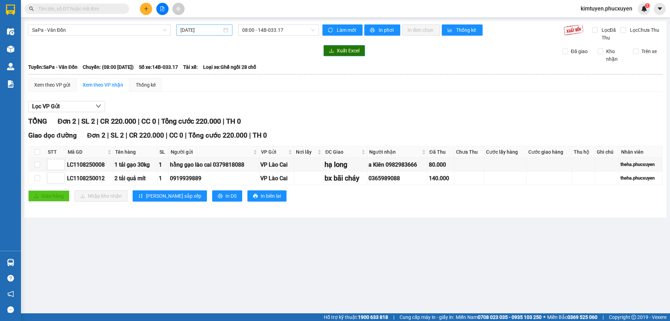
click at [225, 30] on div "[DATE]" at bounding box center [204, 30] width 48 height 8
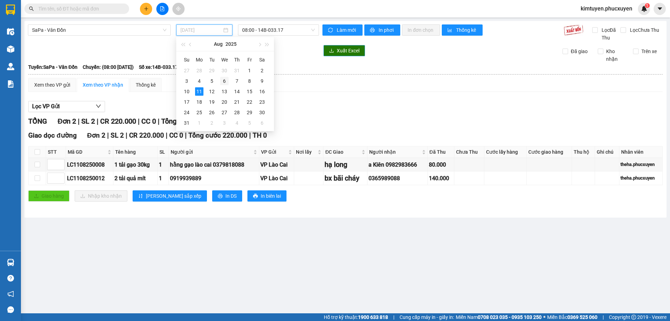
drag, startPoint x: 226, startPoint y: 81, endPoint x: 273, endPoint y: 38, distance: 63.8
click at [225, 80] on div "6" at bounding box center [224, 81] width 8 height 8
type input "[DATE]"
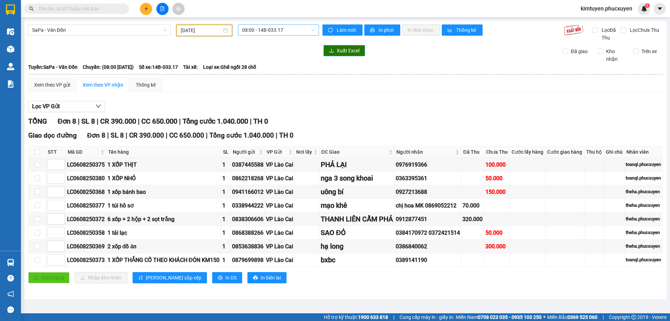
click at [282, 32] on span "08:00 - 14B-033.17" at bounding box center [278, 30] width 73 height 10
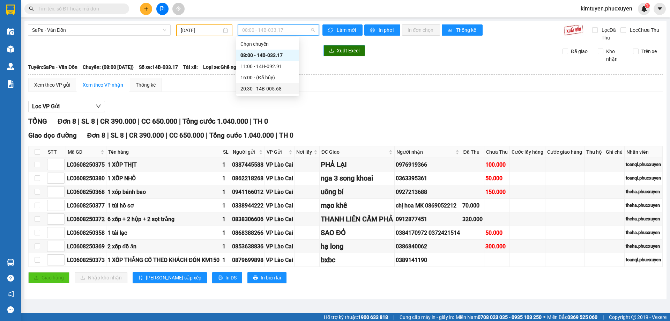
click at [283, 89] on div "20:30 - 14B-005.68" at bounding box center [267, 89] width 54 height 8
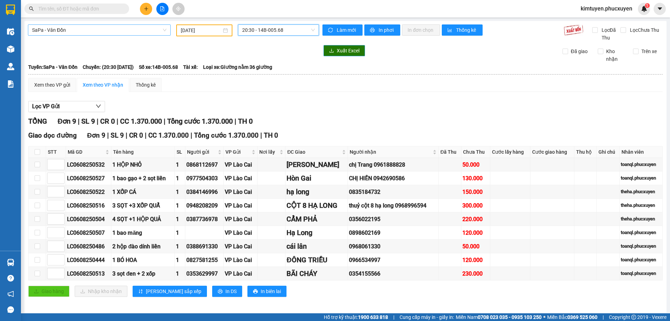
click at [79, 31] on span "SaPa - Vân Đồn" at bounding box center [99, 30] width 134 height 10
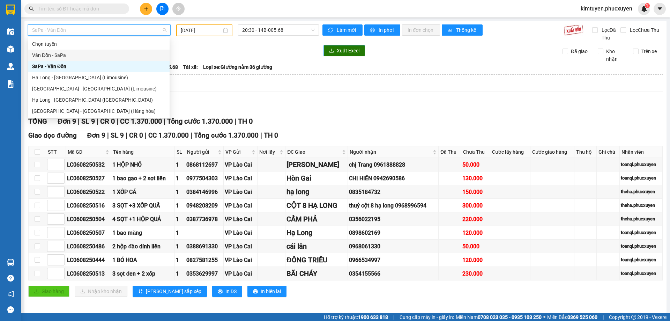
click at [64, 55] on div "Vân Đồn - SaPa" at bounding box center [98, 55] width 133 height 8
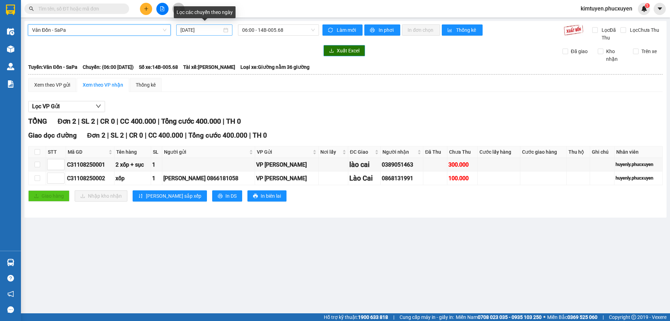
click at [227, 31] on div "[DATE]" at bounding box center [204, 30] width 48 height 8
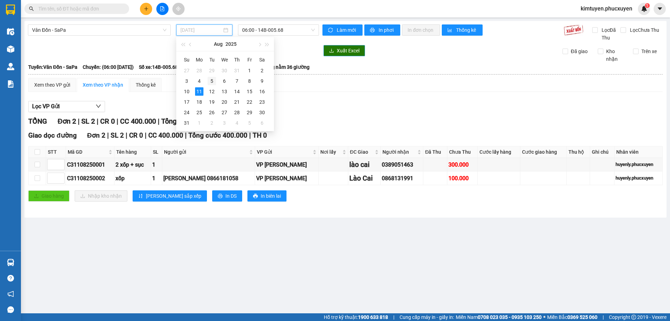
click at [213, 79] on div "5" at bounding box center [212, 81] width 8 height 8
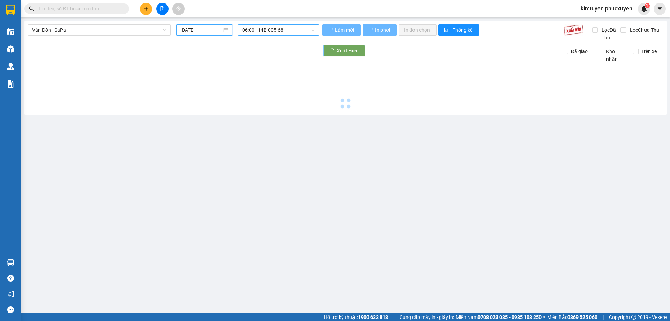
type input "[DATE]"
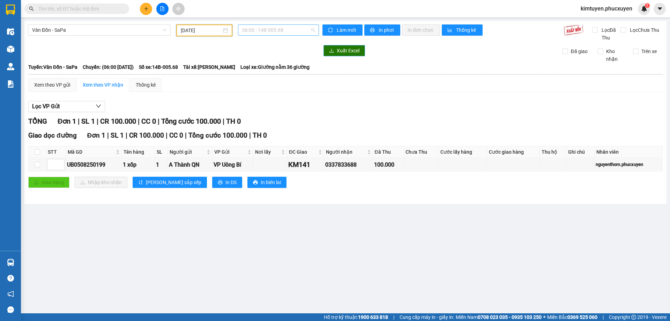
click at [292, 31] on span "06:00 - 14B-005.68" at bounding box center [278, 30] width 73 height 10
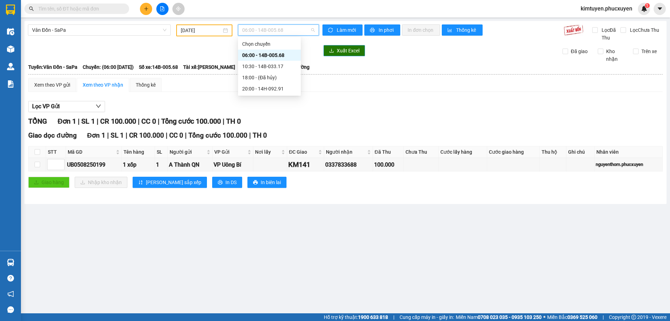
click at [279, 54] on div "06:00 - 14B-005.68" at bounding box center [269, 55] width 54 height 8
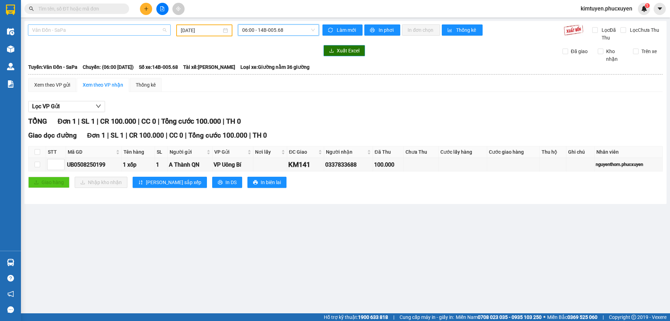
click at [87, 30] on span "Vân Đồn - SaPa" at bounding box center [99, 30] width 134 height 10
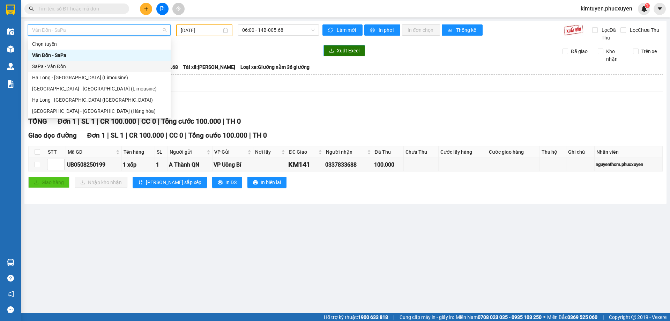
click at [74, 66] on div "SaPa - Vân Đồn" at bounding box center [99, 66] width 134 height 8
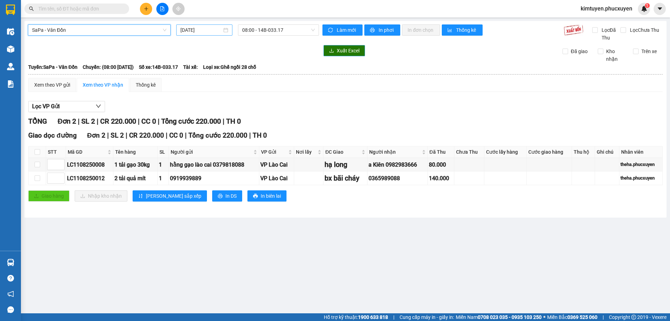
click at [227, 29] on div "[DATE]" at bounding box center [204, 30] width 48 height 8
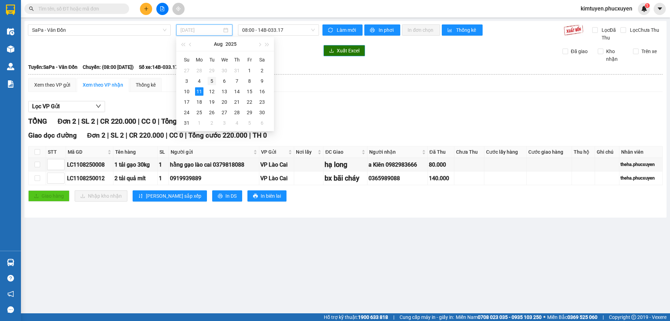
click at [212, 82] on div "5" at bounding box center [212, 81] width 8 height 8
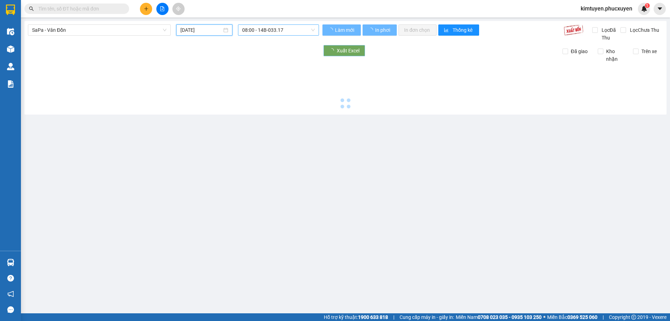
type input "[DATE]"
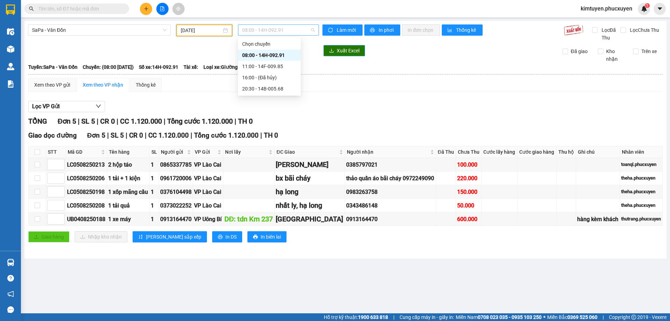
click at [279, 30] on span "08:00 - 14H-092.91" at bounding box center [278, 30] width 73 height 10
drag, startPoint x: 254, startPoint y: 90, endPoint x: 139, endPoint y: 13, distance: 139.3
click at [255, 90] on div "20:30 - 14B-005.68" at bounding box center [269, 89] width 54 height 8
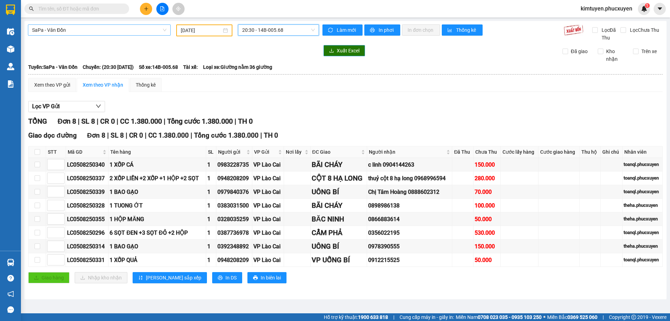
click at [86, 30] on span "SaPa - Vân Đồn" at bounding box center [99, 30] width 134 height 10
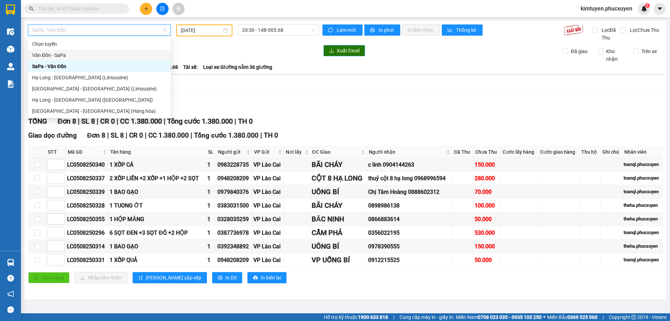
click at [69, 56] on div "Vân Đồn - SaPa" at bounding box center [99, 55] width 134 height 8
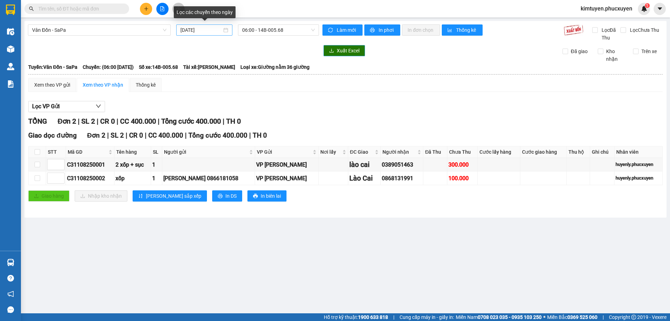
click at [227, 31] on div "[DATE]" at bounding box center [204, 30] width 48 height 8
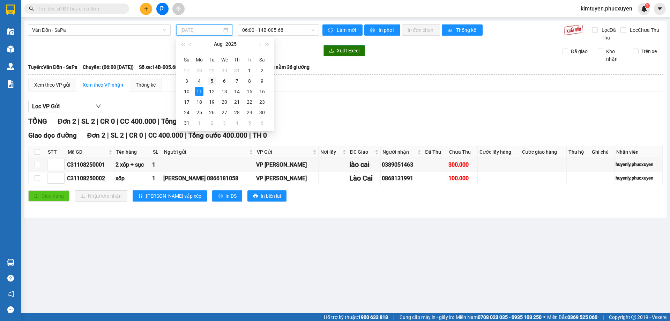
click at [211, 83] on div "5" at bounding box center [212, 81] width 8 height 8
type input "[DATE]"
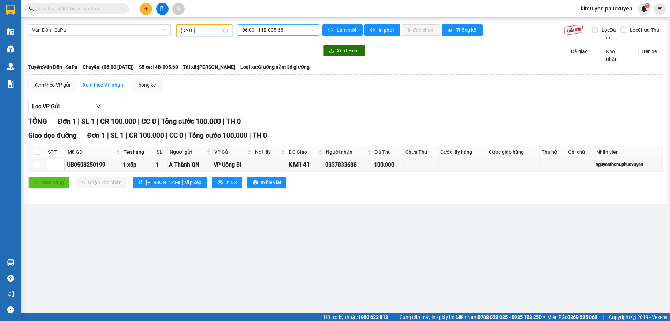
click at [290, 31] on span "06:00 - 14B-005.68" at bounding box center [278, 30] width 73 height 10
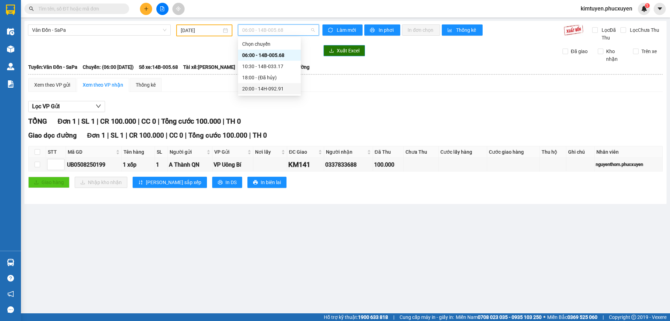
click at [277, 92] on div "20:00 - 14H-092.91" at bounding box center [269, 88] width 63 height 11
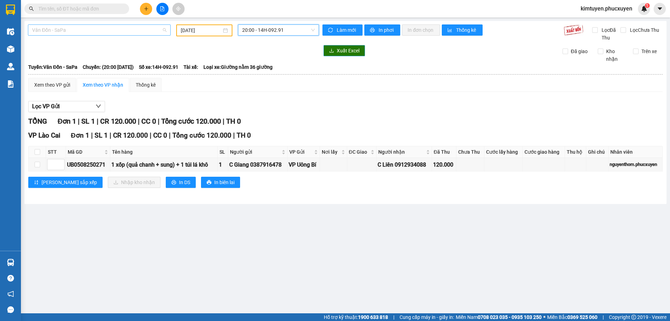
click at [64, 32] on span "Vân Đồn - SaPa" at bounding box center [99, 30] width 134 height 10
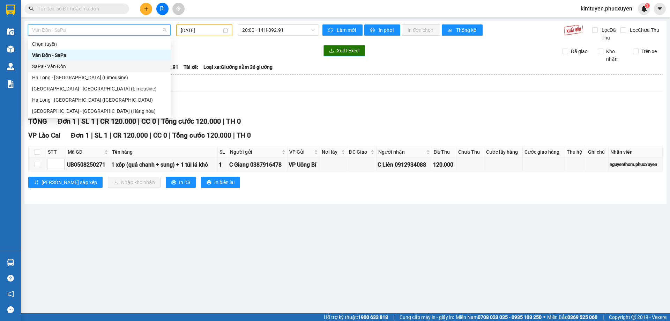
click at [61, 66] on div "SaPa - Vân Đồn" at bounding box center [99, 66] width 134 height 8
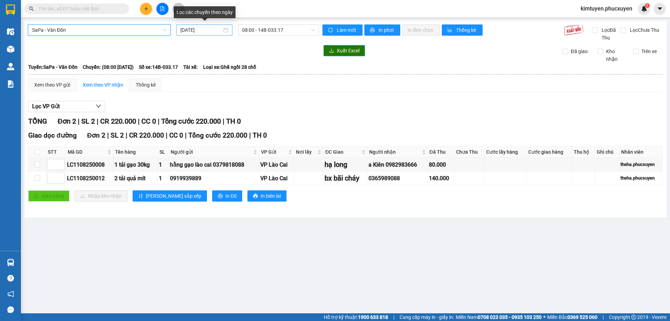
click at [226, 30] on div "[DATE]" at bounding box center [204, 30] width 48 height 8
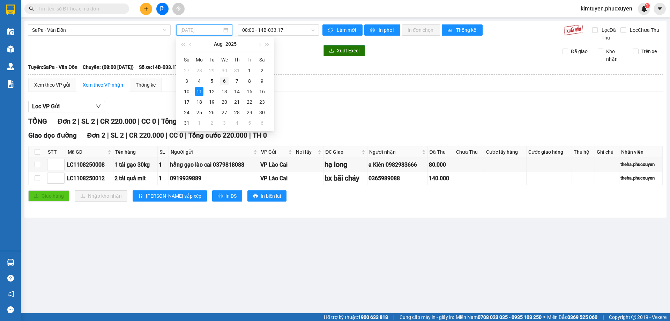
click at [223, 80] on div "6" at bounding box center [224, 81] width 8 height 8
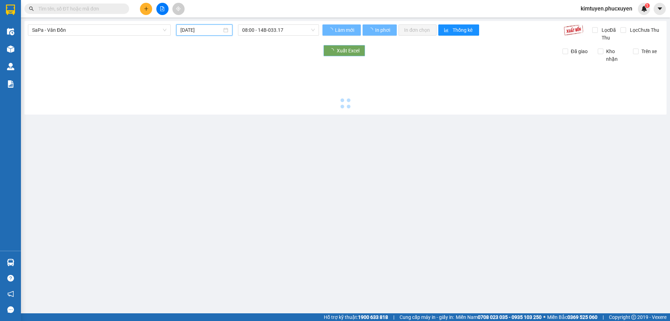
type input "[DATE]"
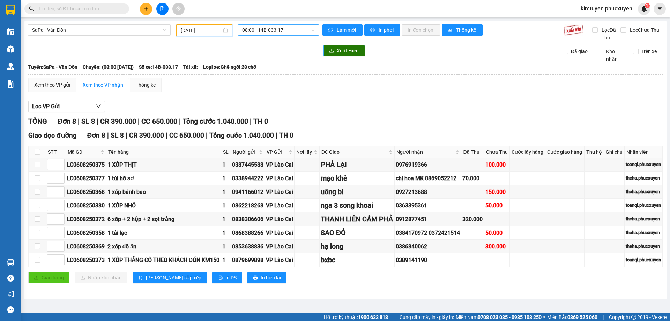
click at [291, 31] on span "08:00 - 14B-033.17" at bounding box center [278, 30] width 73 height 10
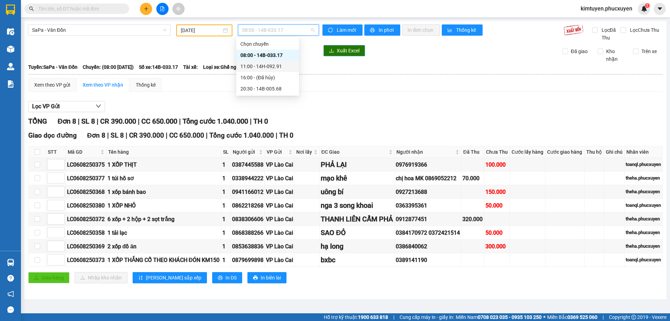
click at [273, 67] on div "11:00 - 14H-092.91" at bounding box center [267, 66] width 54 height 8
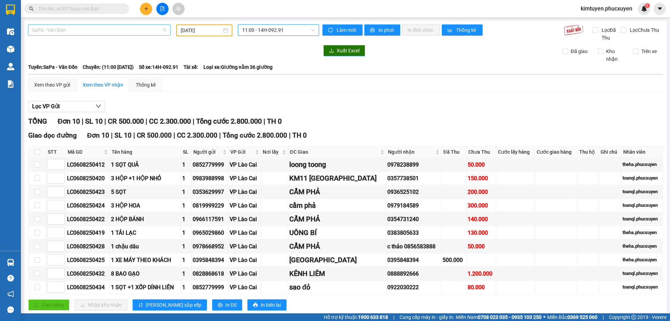
click at [82, 27] on span "SaPa - Vân Đồn" at bounding box center [99, 30] width 134 height 10
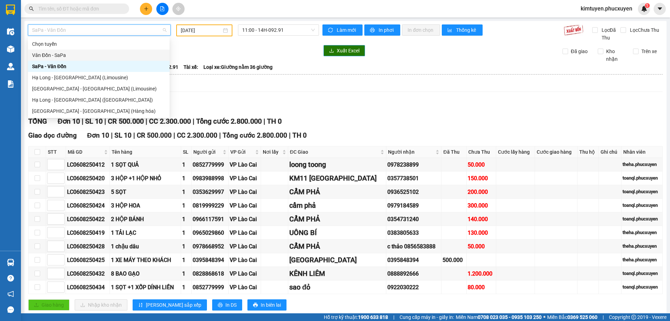
click at [69, 58] on div "Vân Đồn - SaPa" at bounding box center [98, 55] width 133 height 8
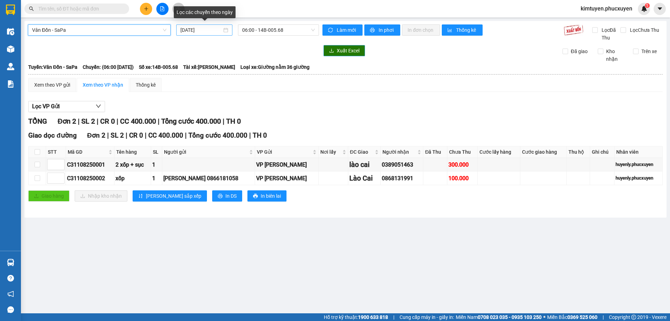
click at [227, 30] on div "[DATE]" at bounding box center [204, 30] width 48 height 8
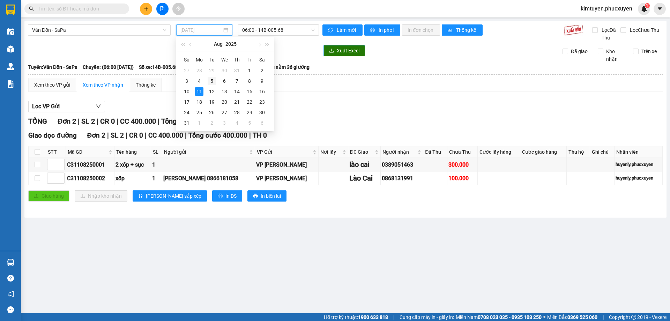
click at [213, 81] on div "5" at bounding box center [212, 81] width 8 height 8
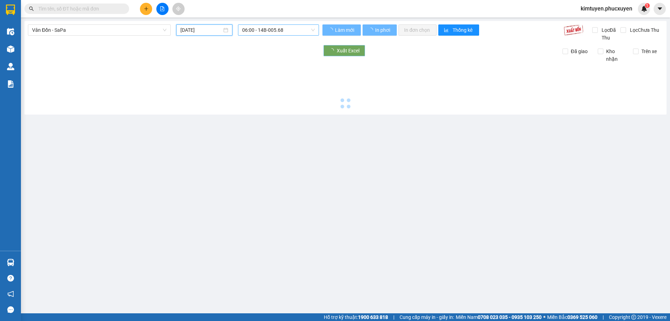
type input "[DATE]"
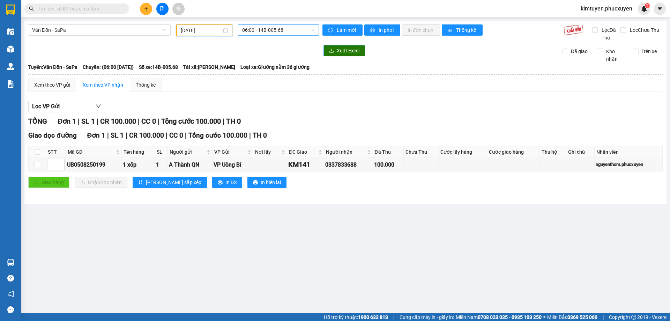
click at [292, 29] on span "06:00 - 14B-005.68" at bounding box center [278, 30] width 73 height 10
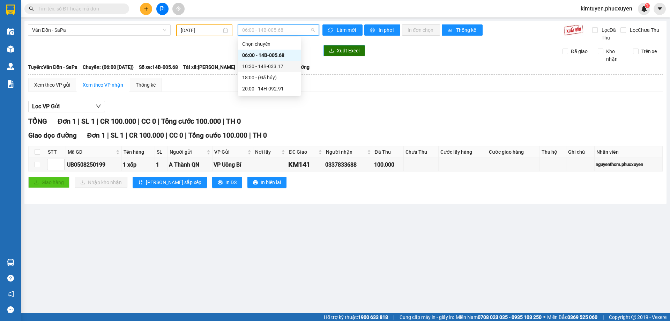
click at [280, 65] on div "10:30 - 14B-033.17" at bounding box center [269, 66] width 54 height 8
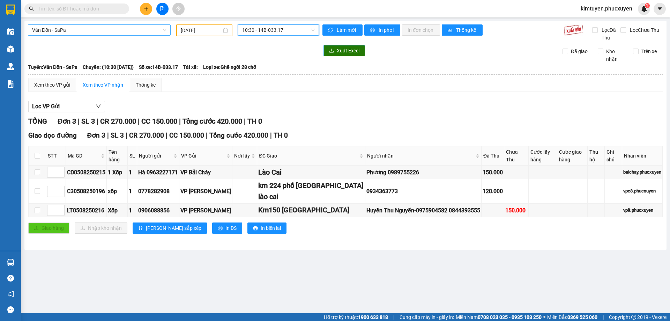
click at [67, 31] on span "Vân Đồn - SaPa" at bounding box center [99, 30] width 134 height 10
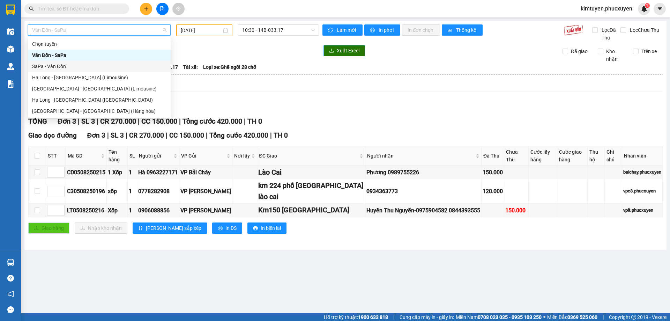
click at [65, 63] on div "SaPa - Vân Đồn" at bounding box center [99, 66] width 134 height 8
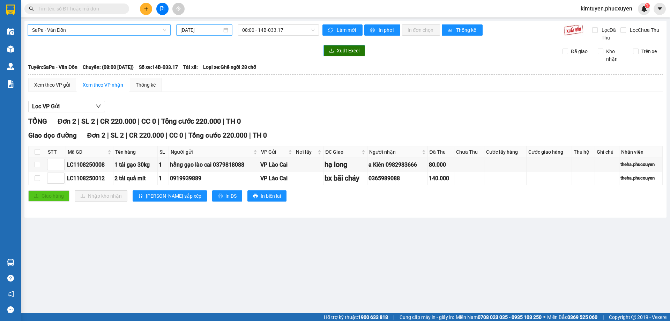
click at [225, 31] on div "[DATE]" at bounding box center [204, 30] width 48 height 8
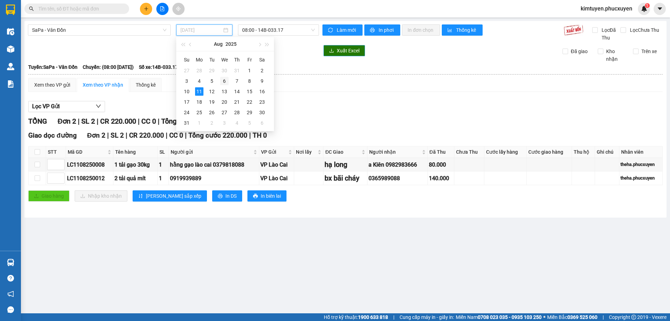
click at [224, 81] on div "6" at bounding box center [224, 81] width 8 height 8
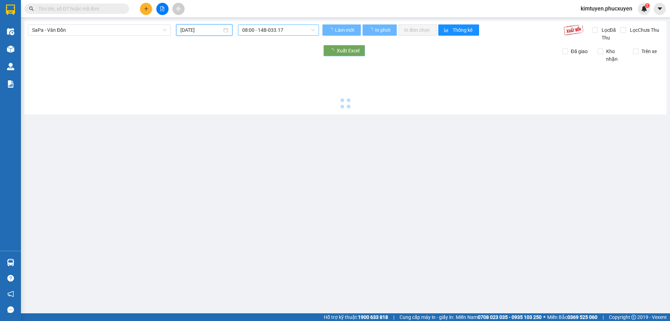
type input "[DATE]"
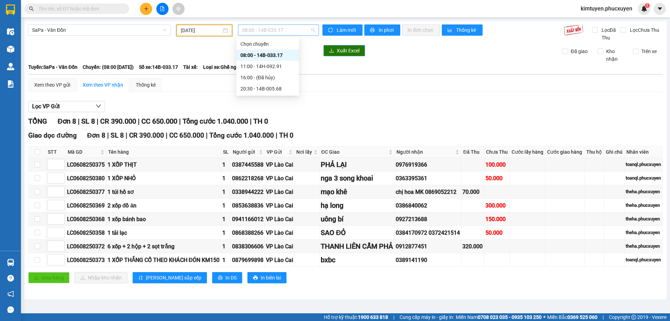
click at [286, 28] on span "08:00 - 14B-033.17" at bounding box center [278, 30] width 73 height 10
drag, startPoint x: 284, startPoint y: 57, endPoint x: 269, endPoint y: 10, distance: 49.7
click at [284, 57] on div "08:00 - 14B-033.17" at bounding box center [267, 55] width 54 height 8
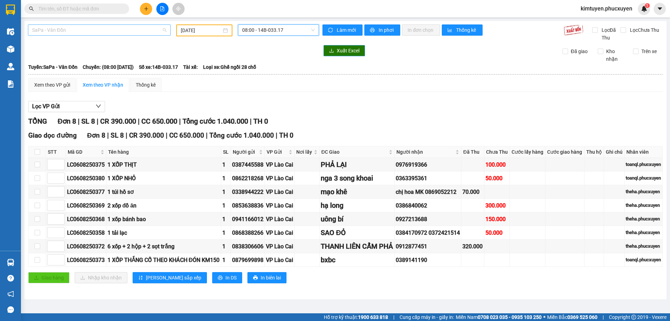
click at [80, 29] on span "SaPa - Vân Đồn" at bounding box center [99, 30] width 134 height 10
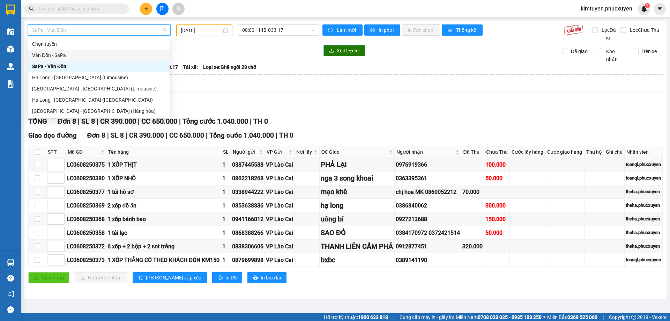
click at [65, 53] on div "Vân Đồn - SaPa" at bounding box center [98, 55] width 133 height 8
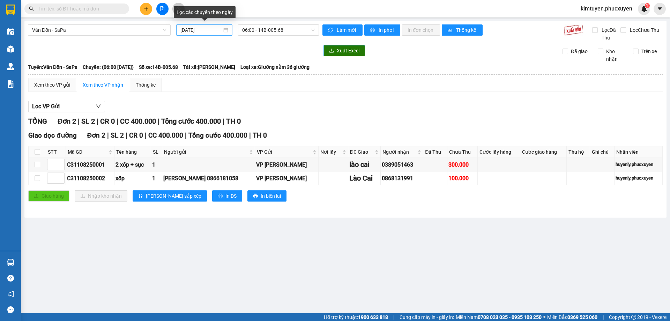
click at [227, 30] on div "[DATE]" at bounding box center [204, 30] width 48 height 8
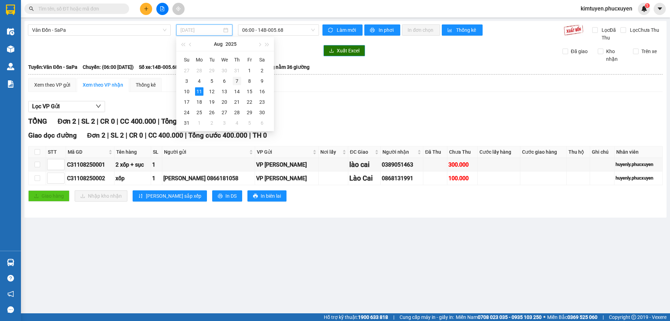
drag, startPoint x: 240, startPoint y: 80, endPoint x: 266, endPoint y: 43, distance: 46.1
click at [239, 80] on div "7" at bounding box center [237, 81] width 8 height 8
type input "[DATE]"
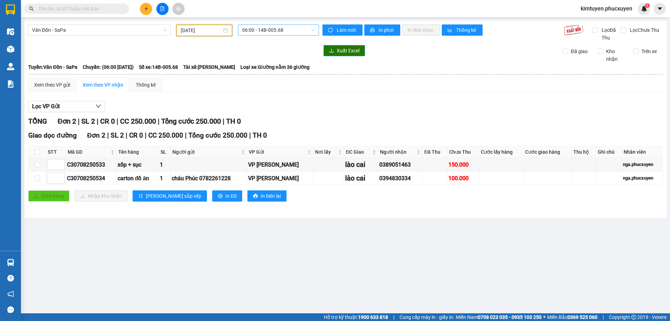
click at [280, 29] on span "06:00 - 14B-005.68" at bounding box center [278, 30] width 73 height 10
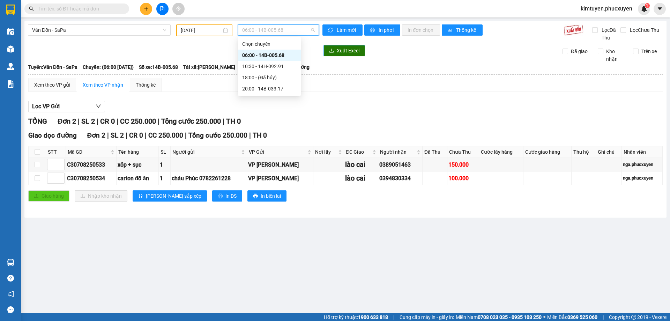
click at [270, 56] on div "06:00 - 14B-005.68" at bounding box center [269, 55] width 54 height 8
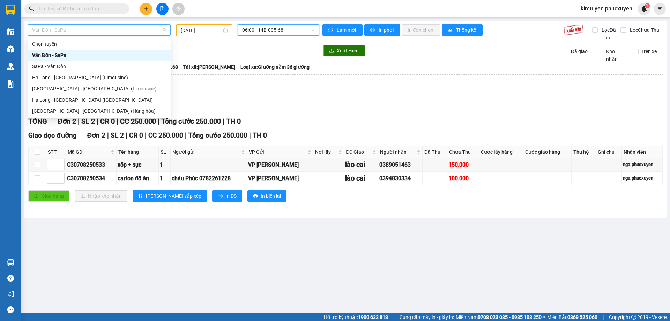
click at [87, 32] on span "Vân Đồn - SaPa" at bounding box center [99, 30] width 134 height 10
click at [57, 67] on div "SaPa - Vân Đồn" at bounding box center [99, 66] width 134 height 8
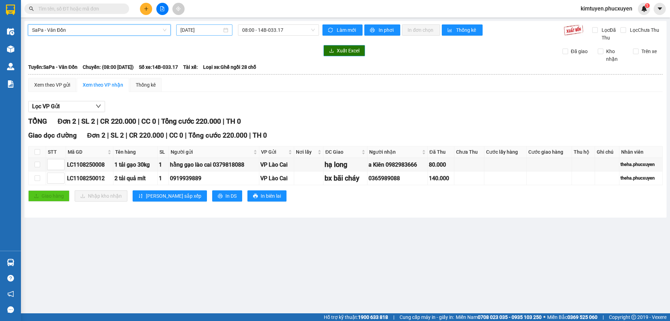
click at [227, 29] on div "[DATE]" at bounding box center [204, 30] width 48 height 8
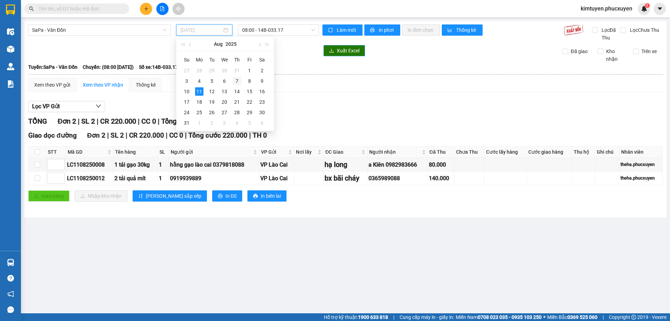
click at [237, 81] on div "7" at bounding box center [237, 81] width 8 height 8
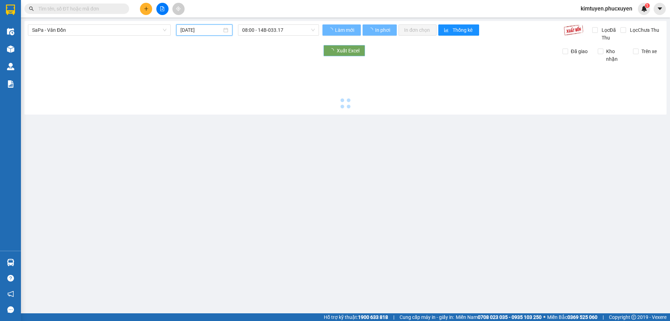
type input "[DATE]"
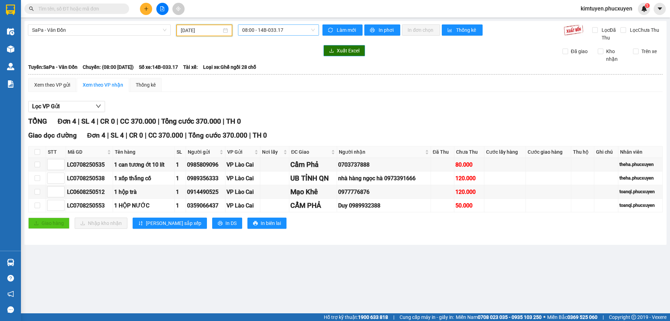
click at [291, 32] on span "08:00 - 14B-033.17" at bounding box center [278, 30] width 73 height 10
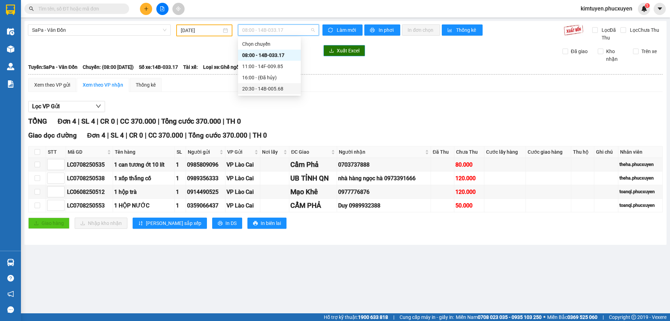
click at [274, 89] on div "20:30 - 14B-005.68" at bounding box center [269, 89] width 54 height 8
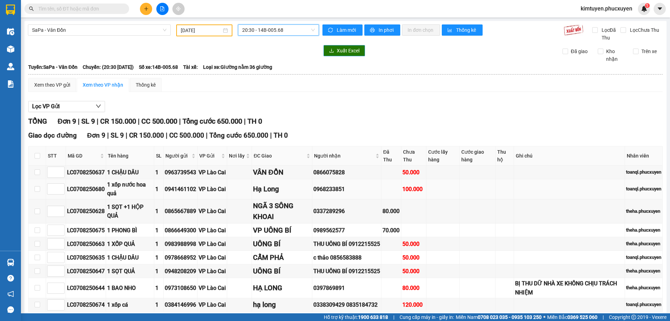
scroll to position [35, 0]
